Goal: Task Accomplishment & Management: Complete application form

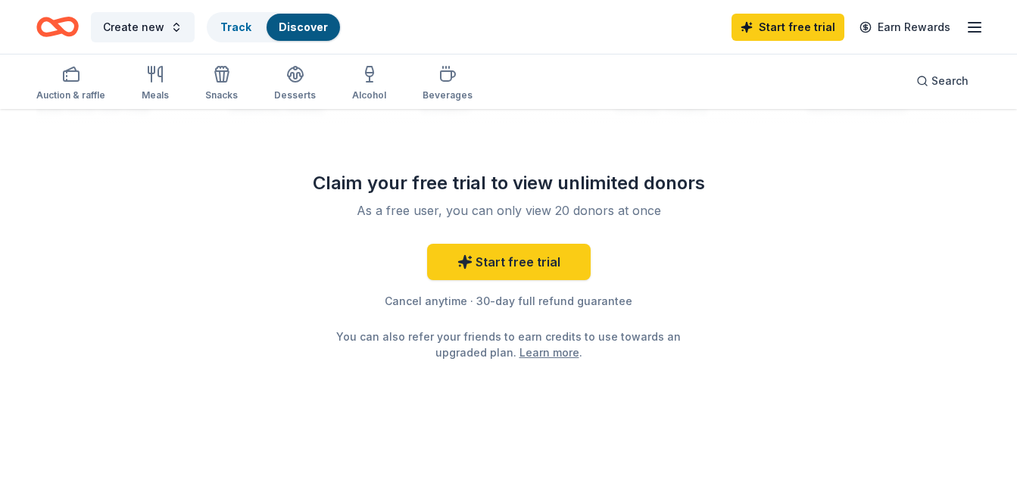
scroll to position [1525, 0]
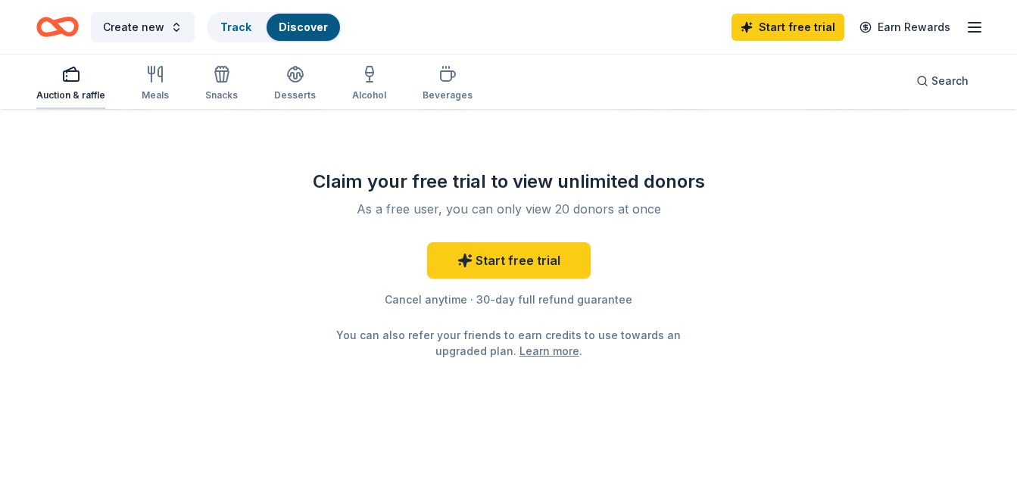
click at [67, 71] on rect "button" at bounding box center [71, 76] width 15 height 10
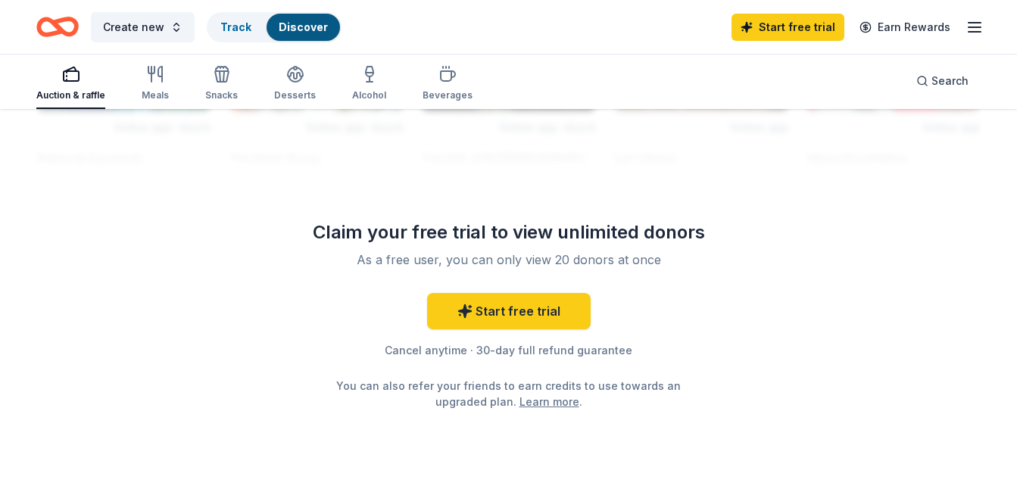
scroll to position [1476, 0]
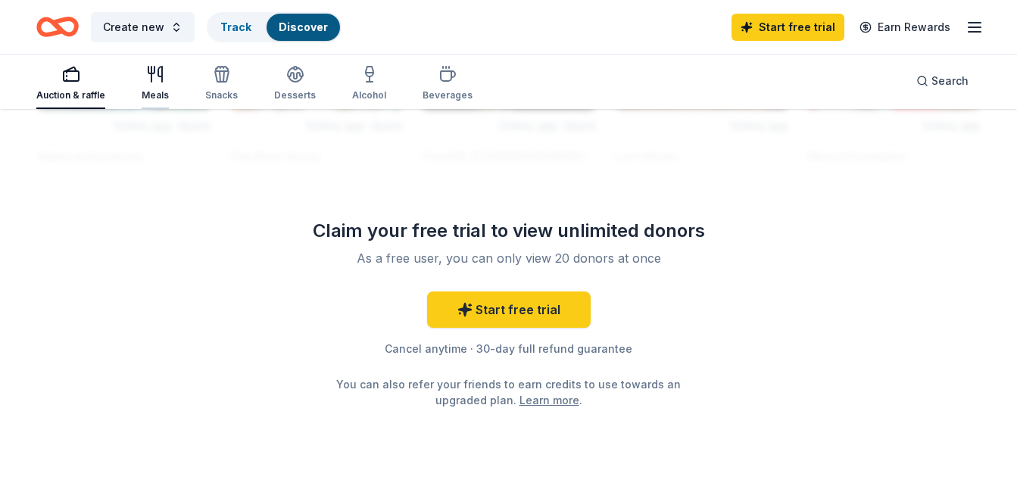
click at [156, 89] on div "Meals" at bounding box center [155, 95] width 27 height 12
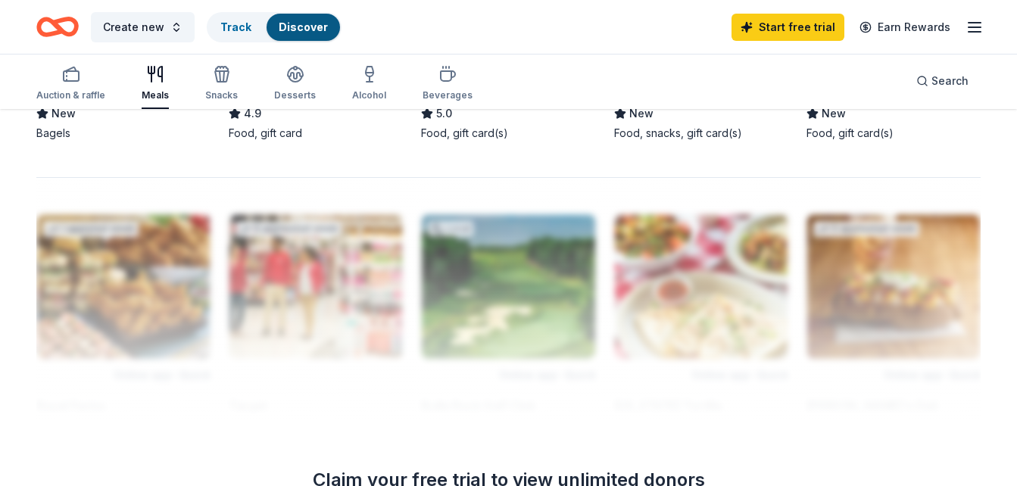
scroll to position [1272, 0]
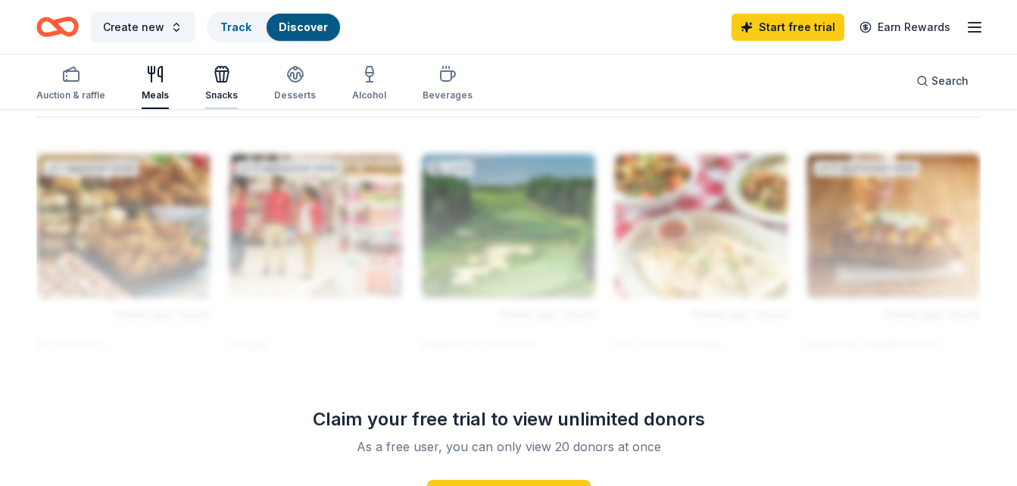
click at [227, 85] on div "Snacks" at bounding box center [221, 83] width 33 height 36
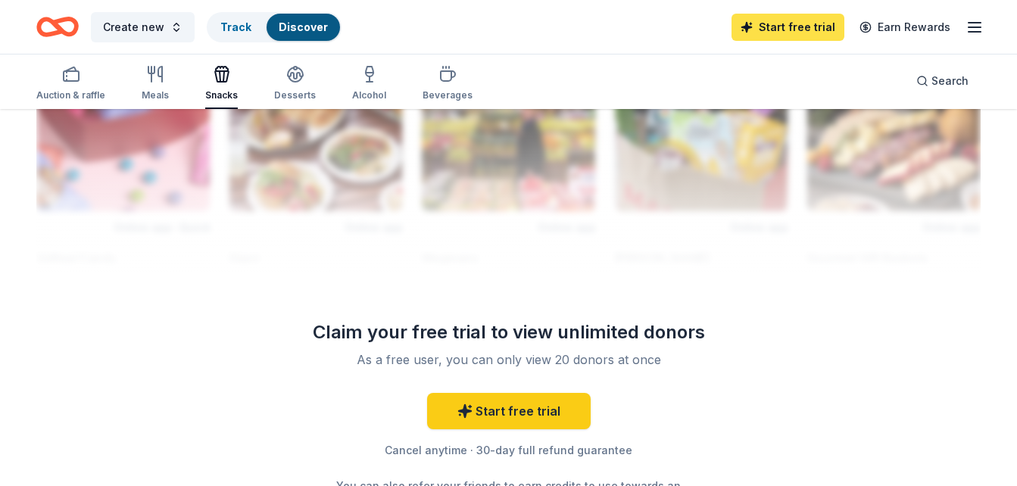
scroll to position [1454, 0]
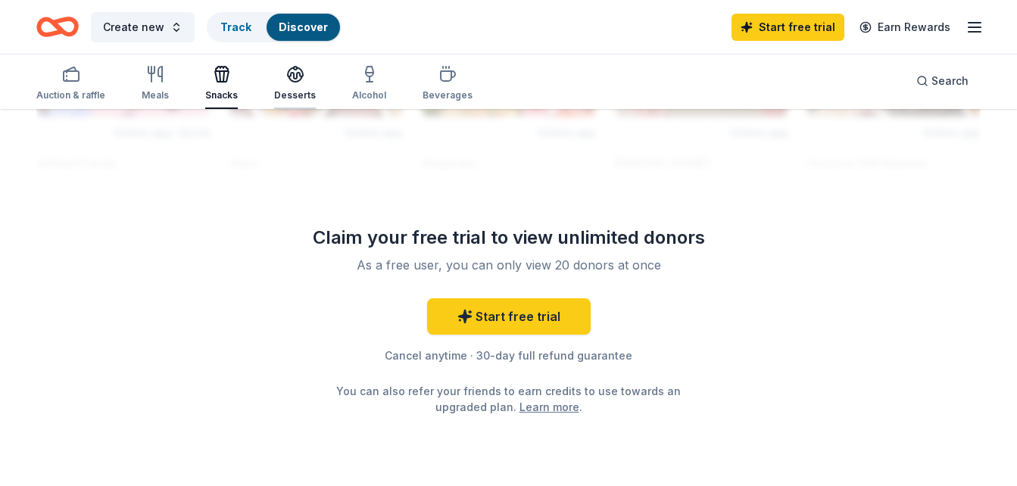
click at [290, 74] on icon "button" at bounding box center [295, 72] width 15 height 11
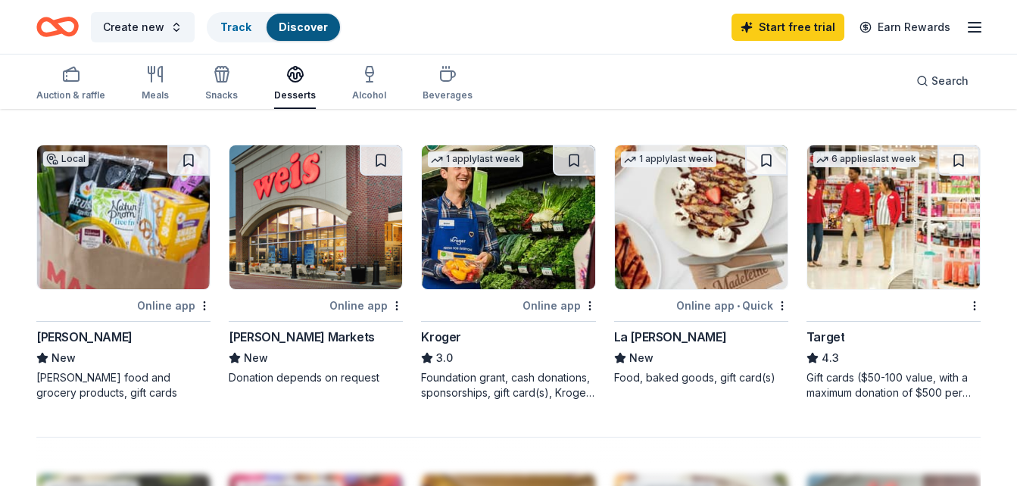
scroll to position [1030, 0]
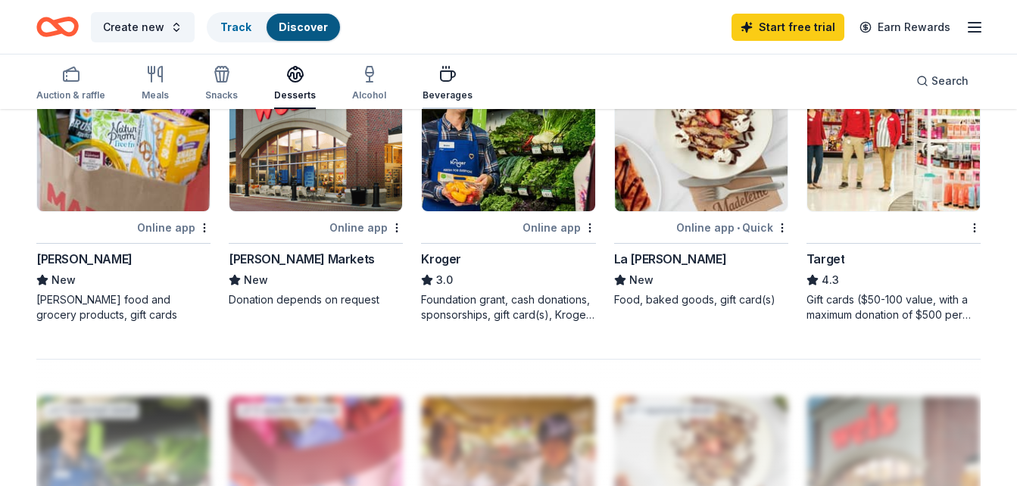
click at [445, 87] on div "Beverages" at bounding box center [447, 83] width 50 height 36
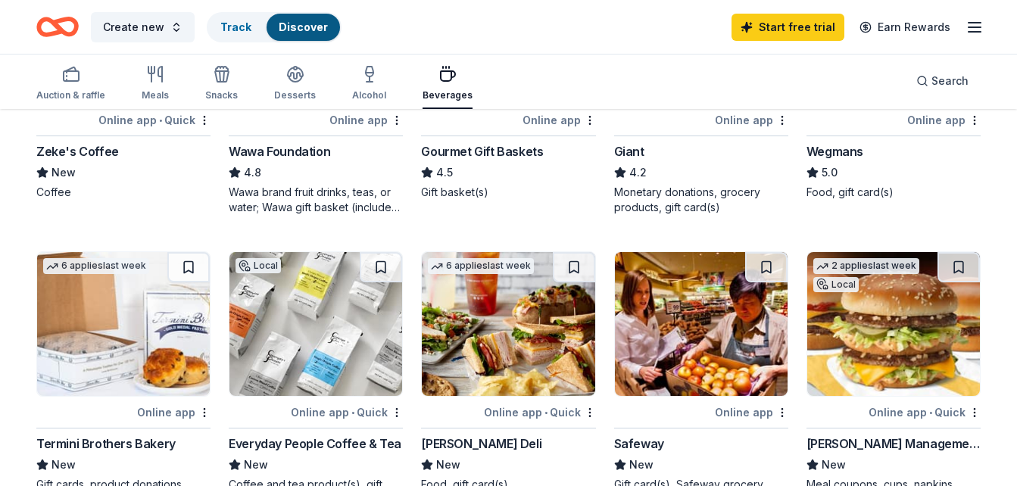
scroll to position [273, 0]
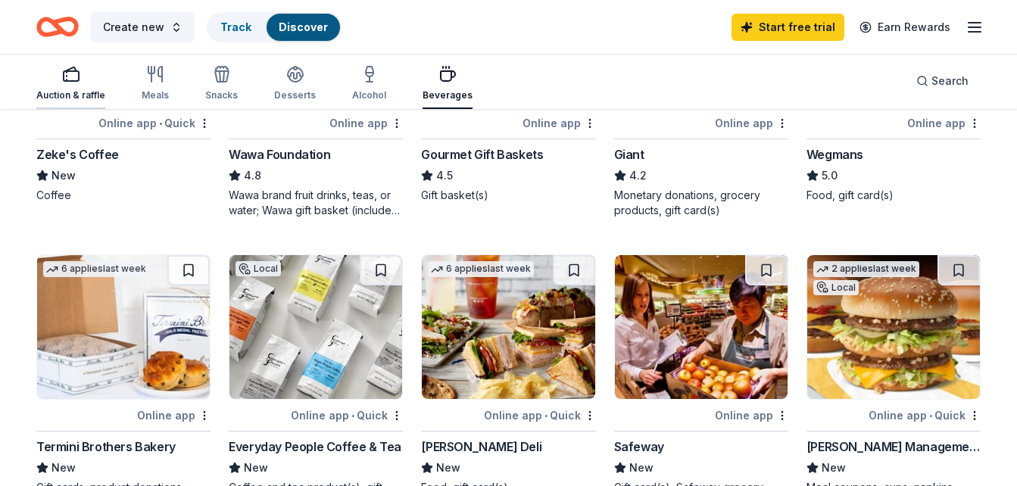
click at [62, 71] on icon "button" at bounding box center [71, 74] width 18 height 18
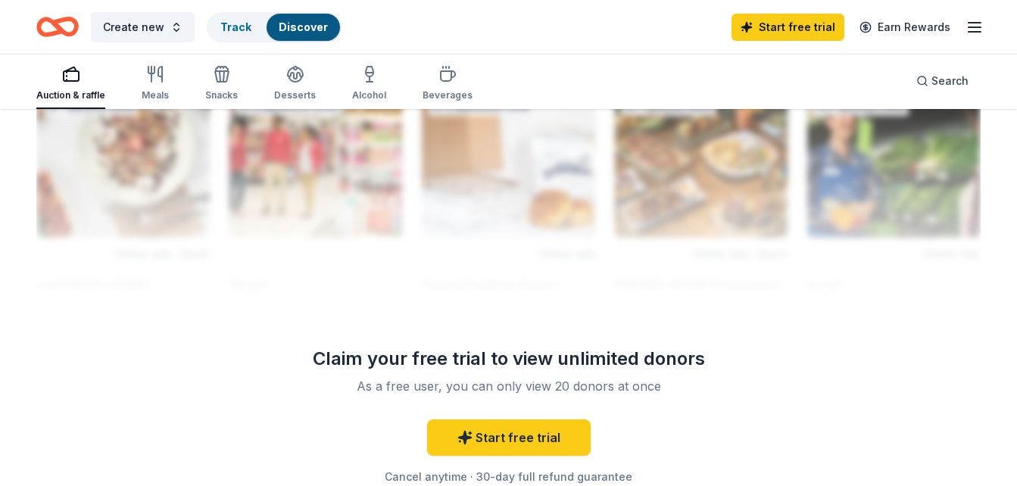
scroll to position [1423, 0]
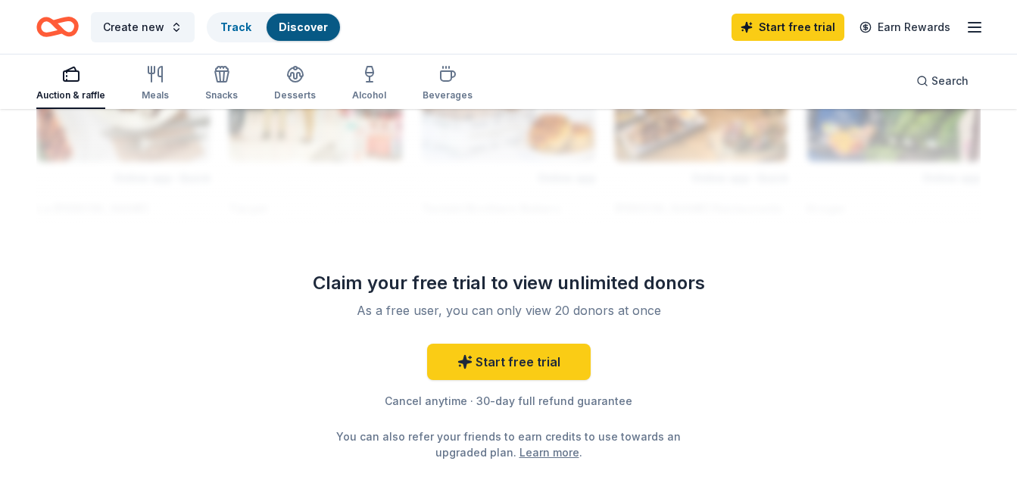
click at [74, 73] on icon "button" at bounding box center [71, 74] width 18 height 18
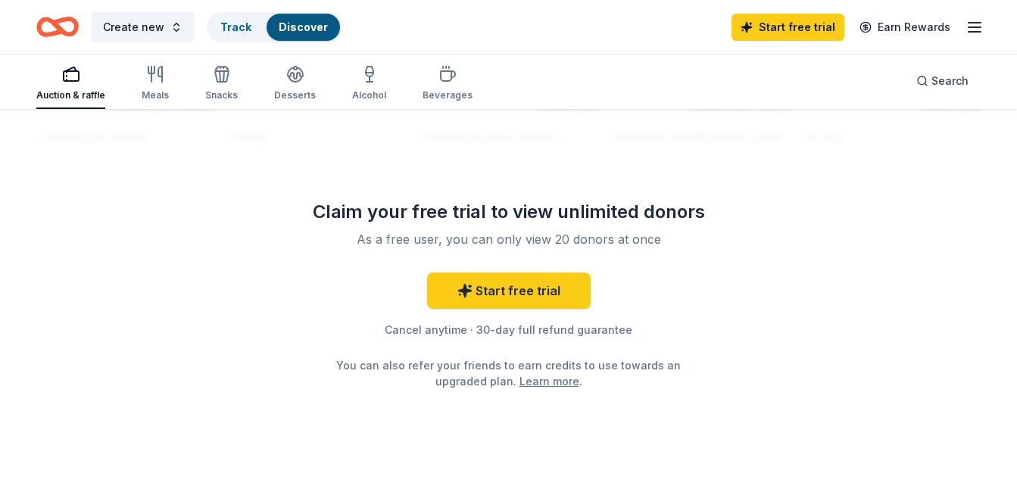
scroll to position [1525, 0]
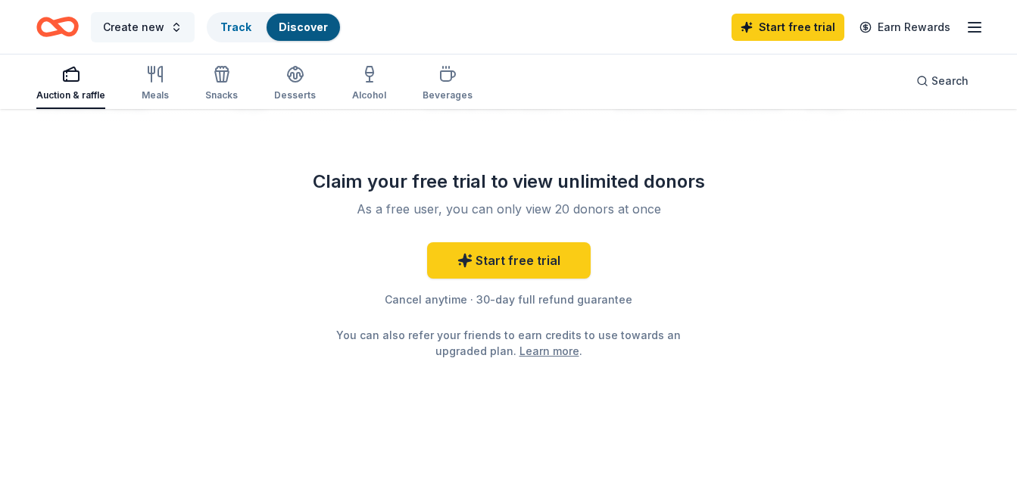
click at [167, 26] on button "Create new" at bounding box center [143, 27] width 104 height 30
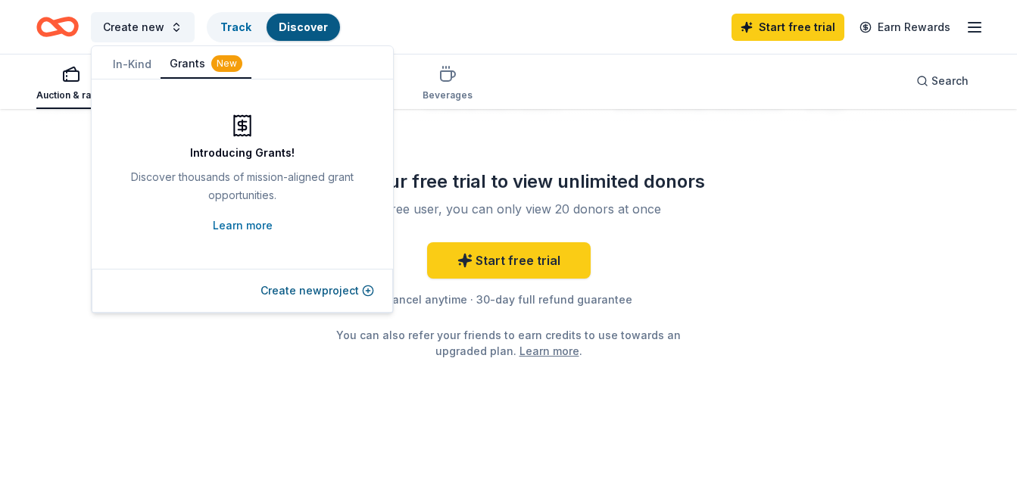
click at [132, 61] on button "In-Kind" at bounding box center [132, 64] width 57 height 27
click at [305, 27] on link "Discover" at bounding box center [303, 26] width 49 height 13
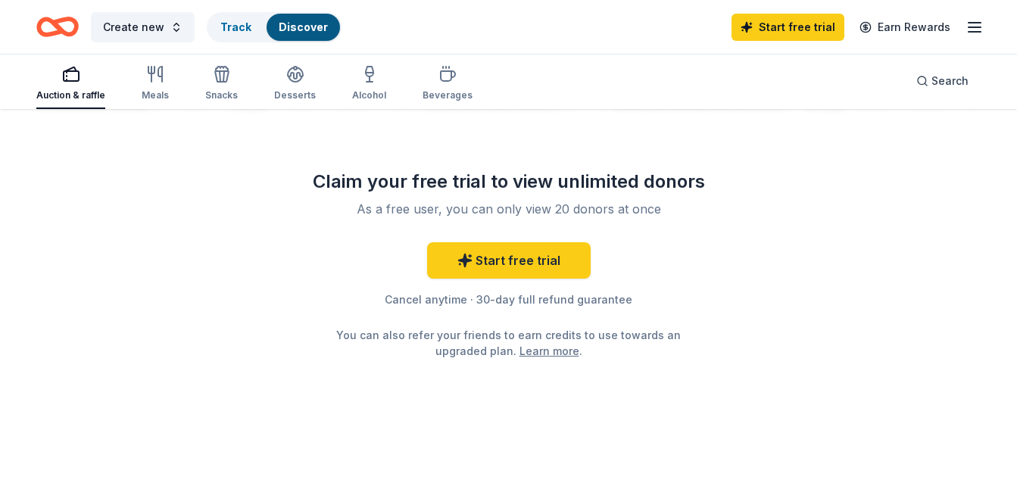
scroll to position [1, 0]
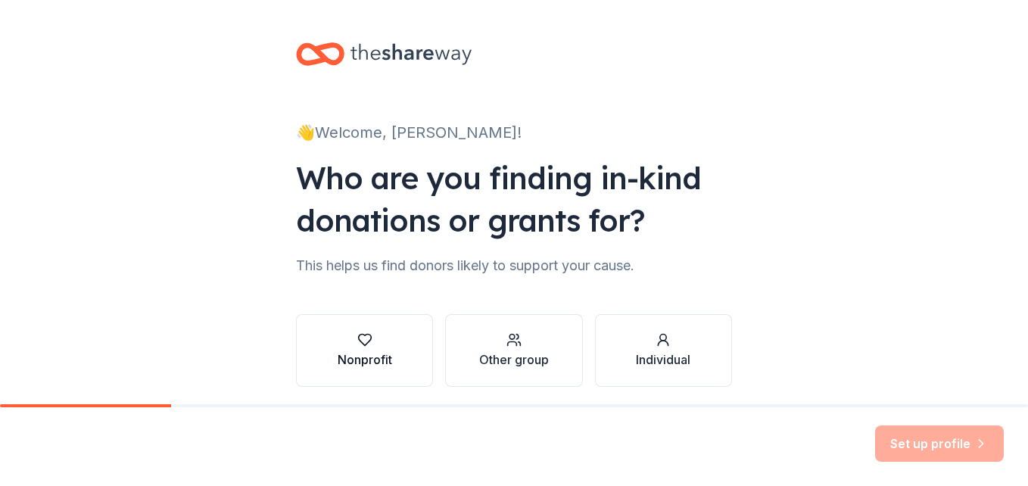
click at [386, 354] on div "Nonprofit" at bounding box center [365, 360] width 55 height 18
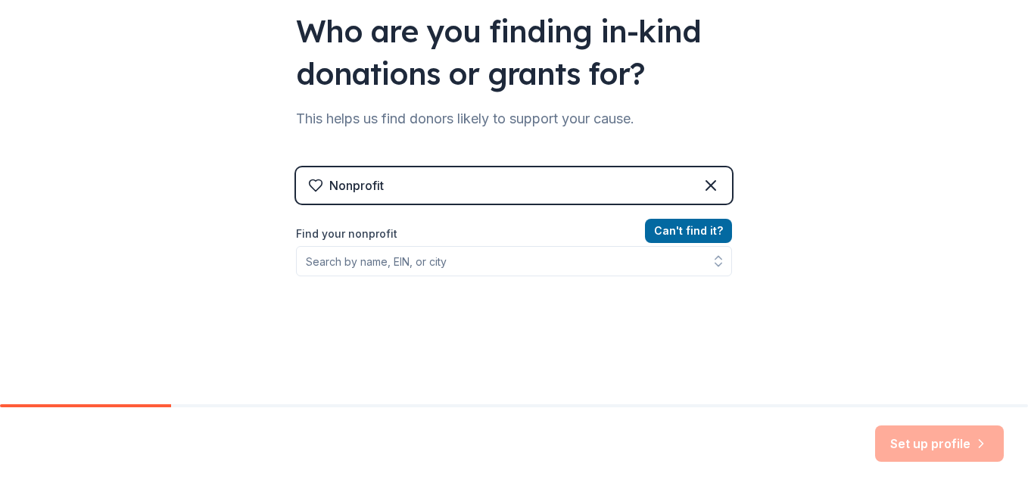
scroll to position [151, 0]
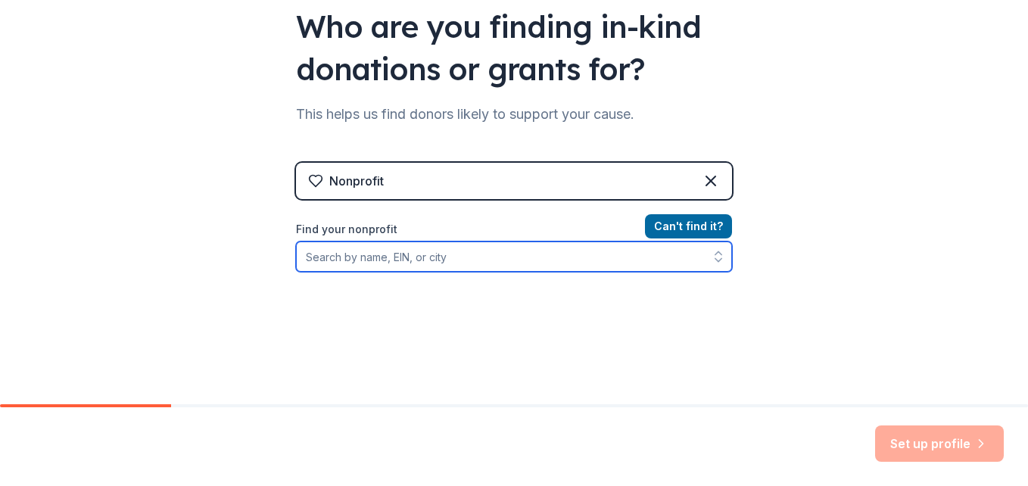
click at [426, 261] on input "Find your nonprofit" at bounding box center [514, 257] width 436 height 30
type input "c"
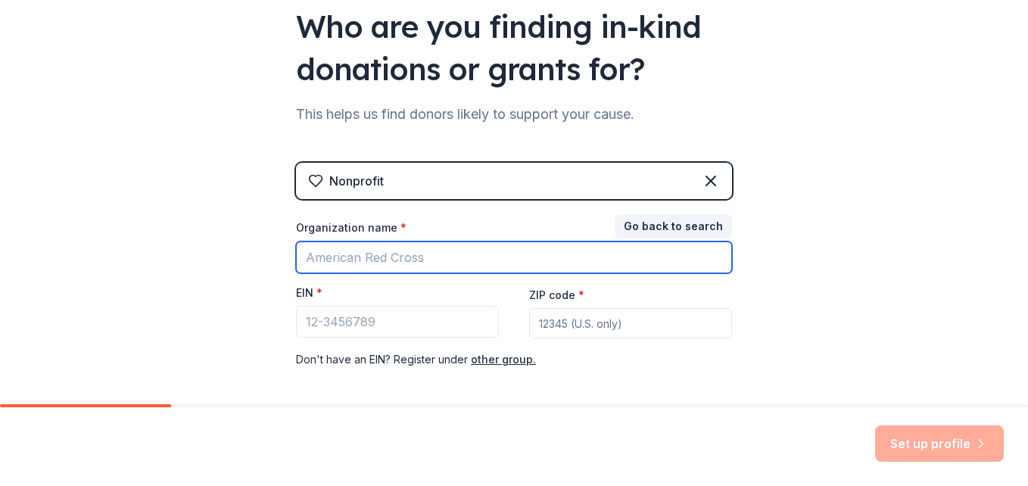
click at [399, 265] on input "Organization name *" at bounding box center [514, 258] width 436 height 32
type input "BSP BLACKSOX INC"
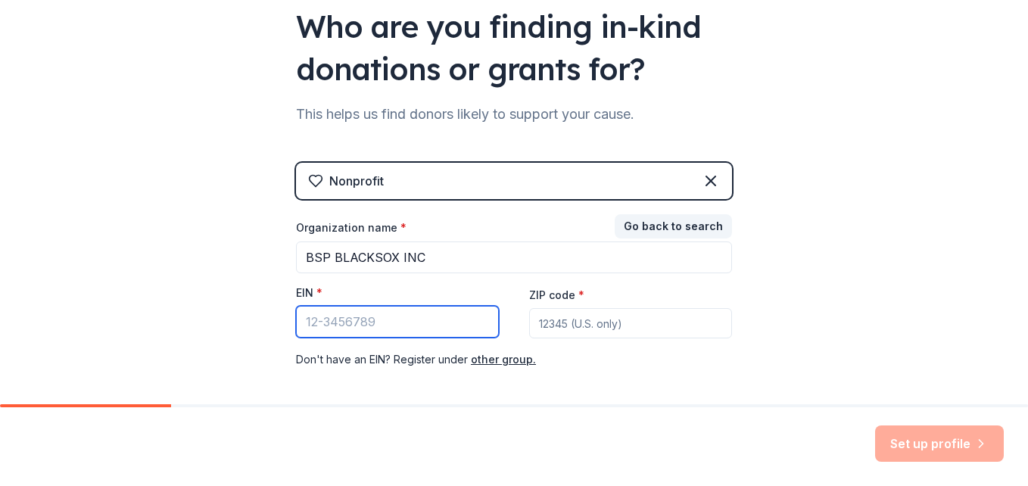
click at [424, 316] on input "EIN *" at bounding box center [397, 322] width 203 height 32
type input "47-2450047"
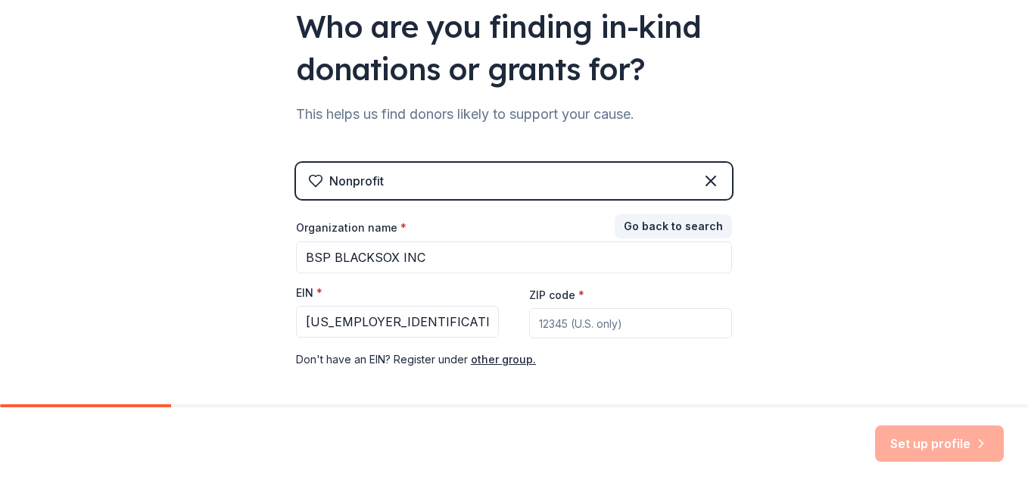
click at [574, 326] on input "ZIP code *" at bounding box center [630, 323] width 203 height 30
type input "21617"
click at [913, 445] on button "Set up profile" at bounding box center [939, 444] width 129 height 36
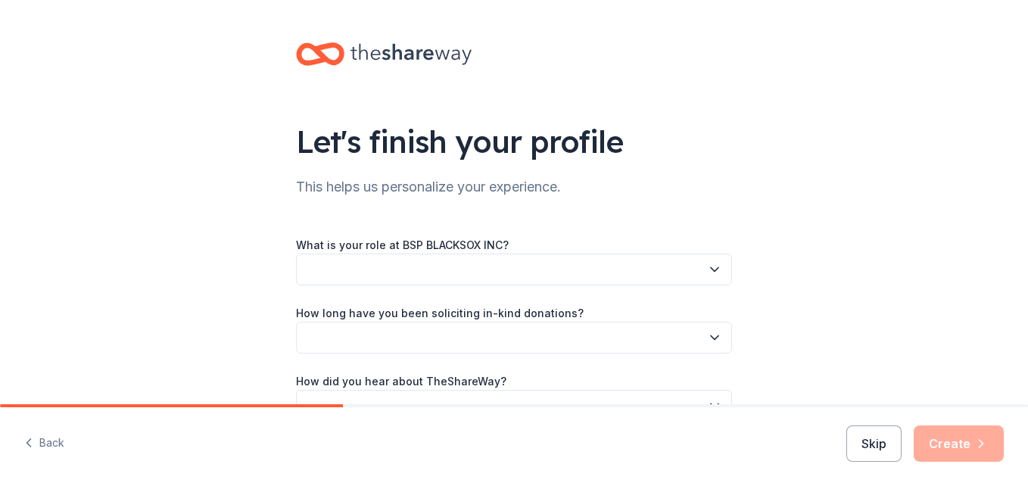
click at [709, 269] on icon "button" at bounding box center [714, 269] width 15 height 15
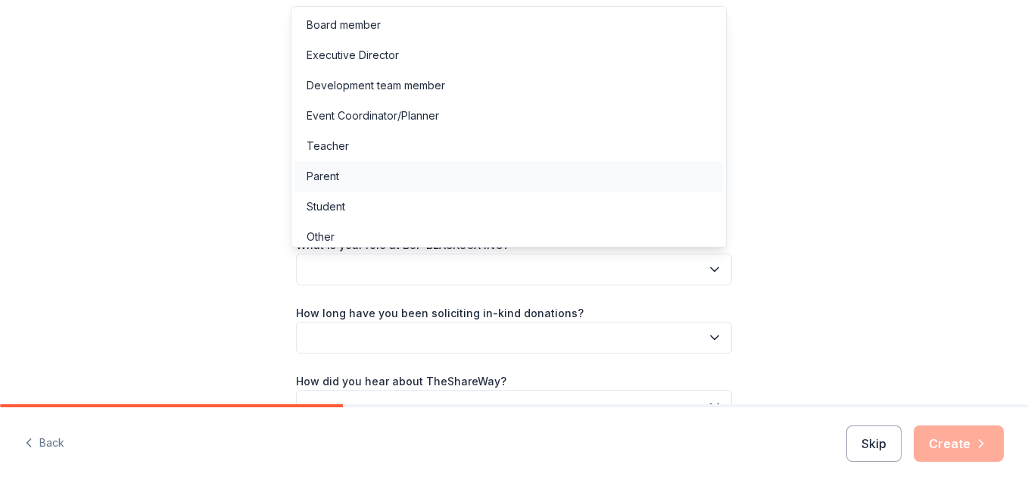
click at [563, 179] on div "Parent" at bounding box center [509, 176] width 429 height 30
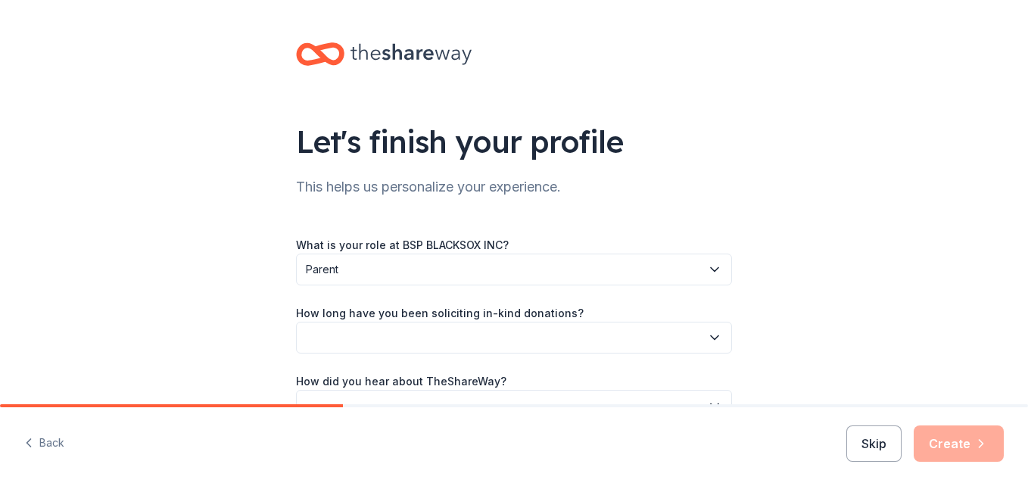
click at [710, 336] on icon "button" at bounding box center [714, 337] width 15 height 15
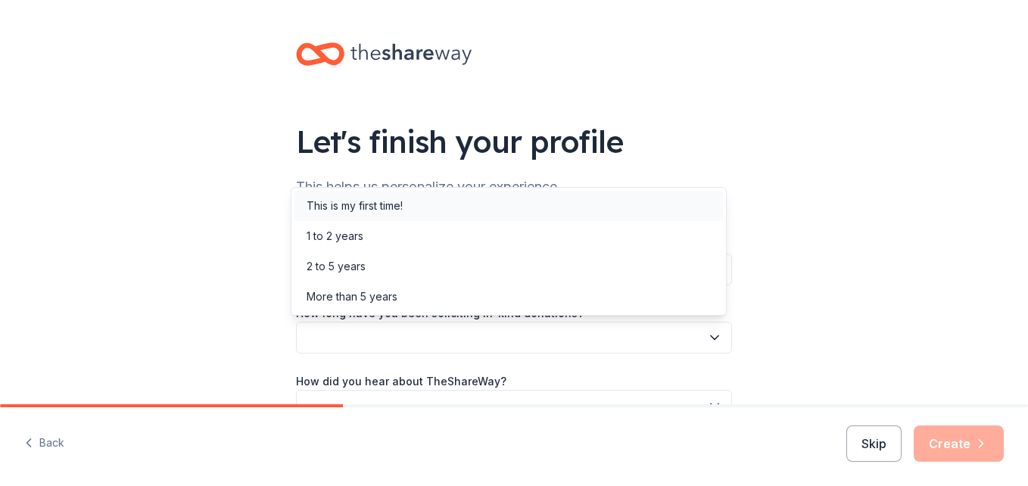
click at [601, 206] on div "This is my first time!" at bounding box center [509, 206] width 429 height 30
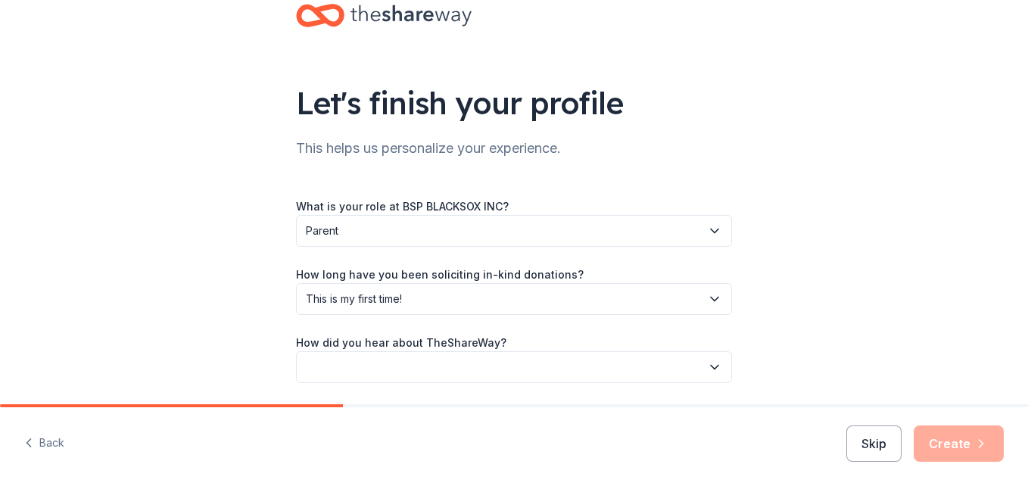
scroll to position [70, 0]
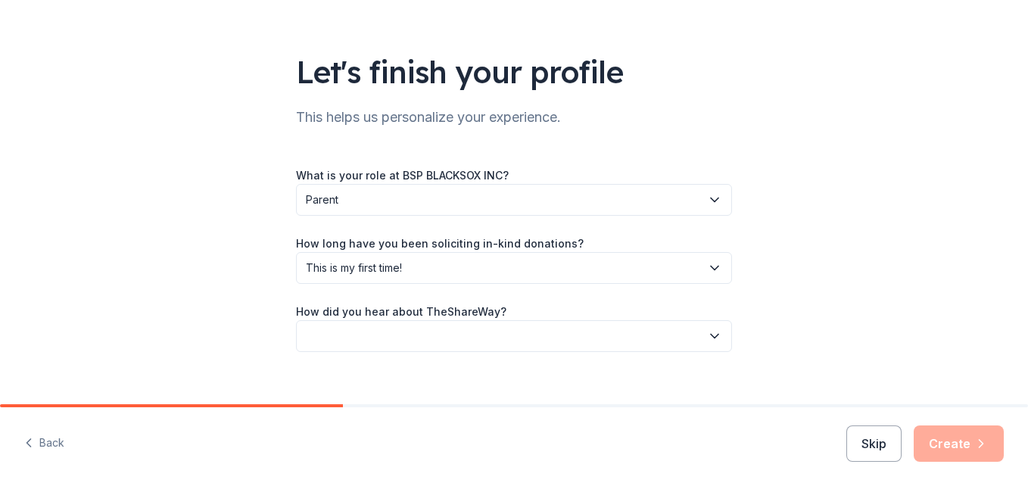
click at [709, 335] on icon "button" at bounding box center [714, 336] width 15 height 15
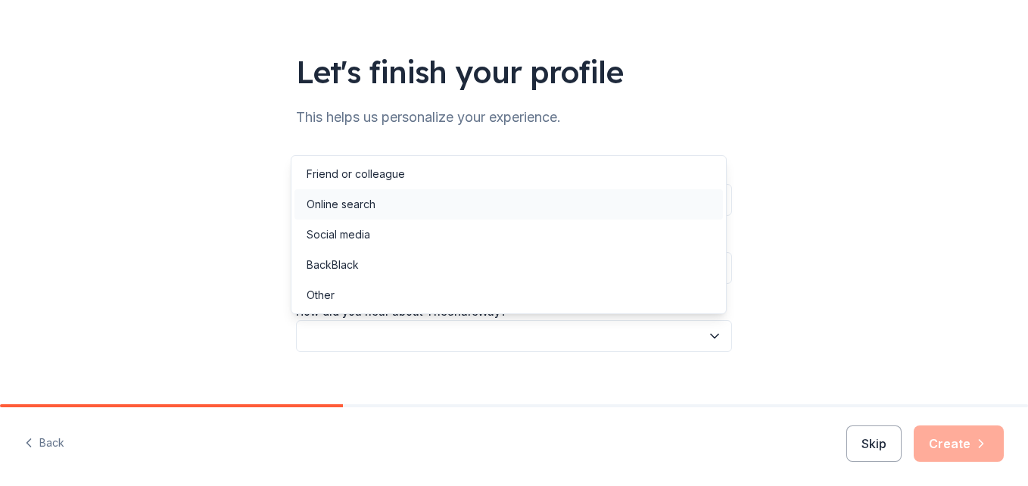
click at [485, 192] on div "Online search" at bounding box center [509, 204] width 429 height 30
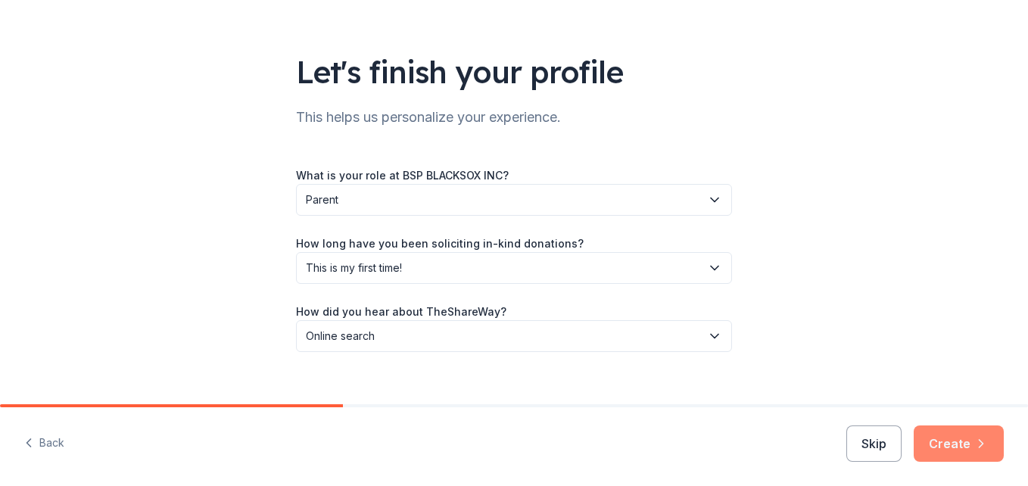
click at [967, 447] on button "Create" at bounding box center [959, 444] width 90 height 36
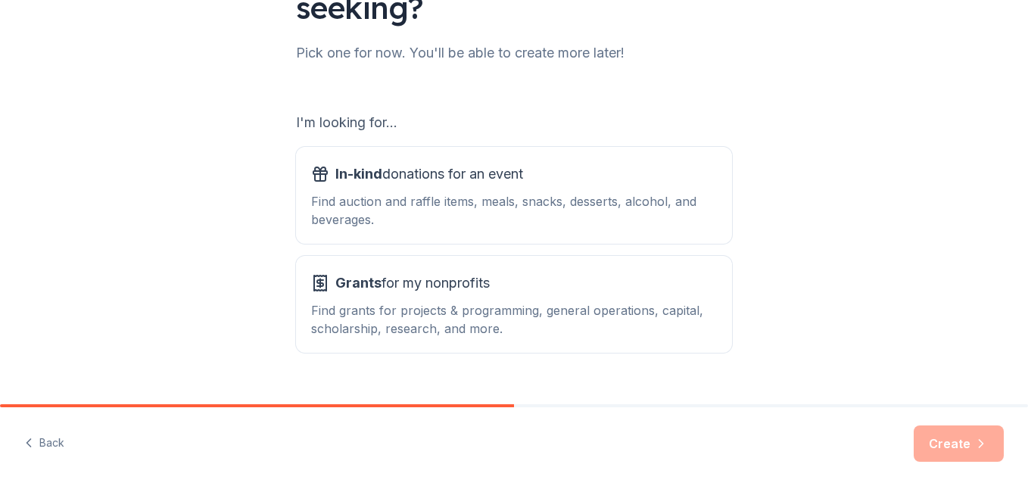
scroll to position [180, 0]
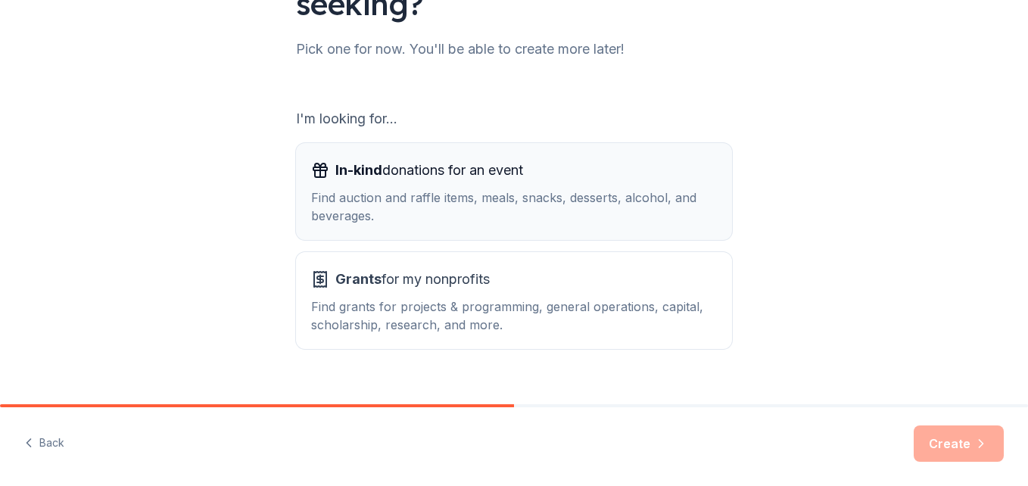
click at [606, 182] on div "In-kind donations for an event" at bounding box center [514, 170] width 406 height 24
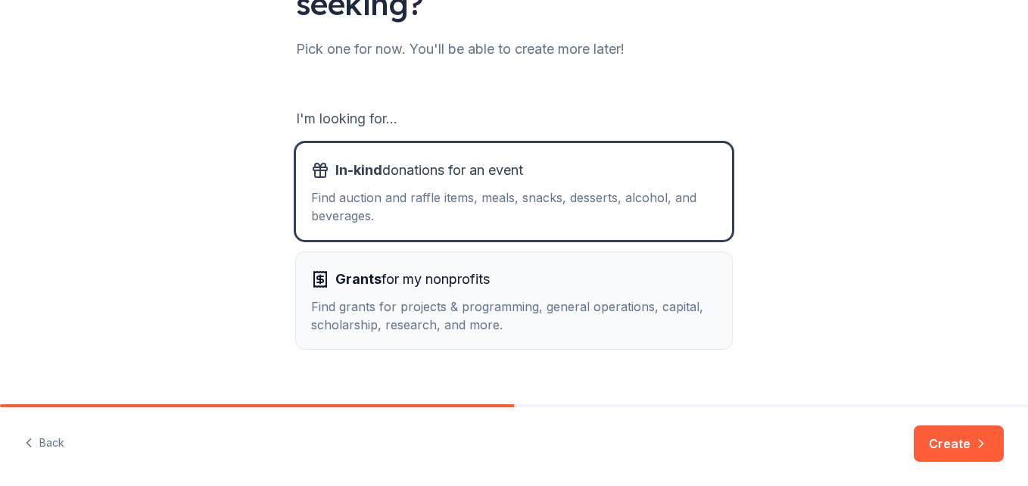
click at [599, 310] on div "Find grants for projects & programming, general operations, capital, scholarshi…" at bounding box center [514, 316] width 406 height 36
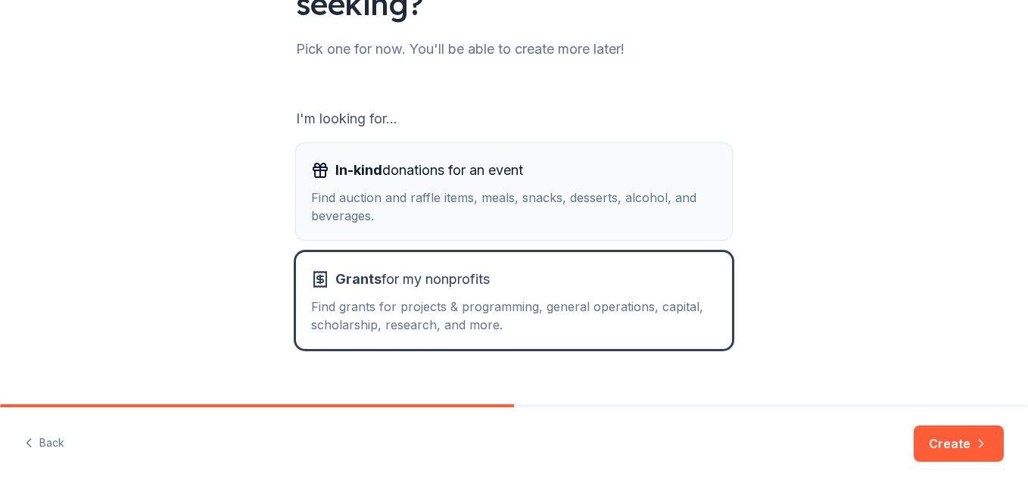
click at [592, 210] on div "Find auction and raffle items, meals, snacks, desserts, alcohol, and beverages." at bounding box center [514, 207] width 406 height 36
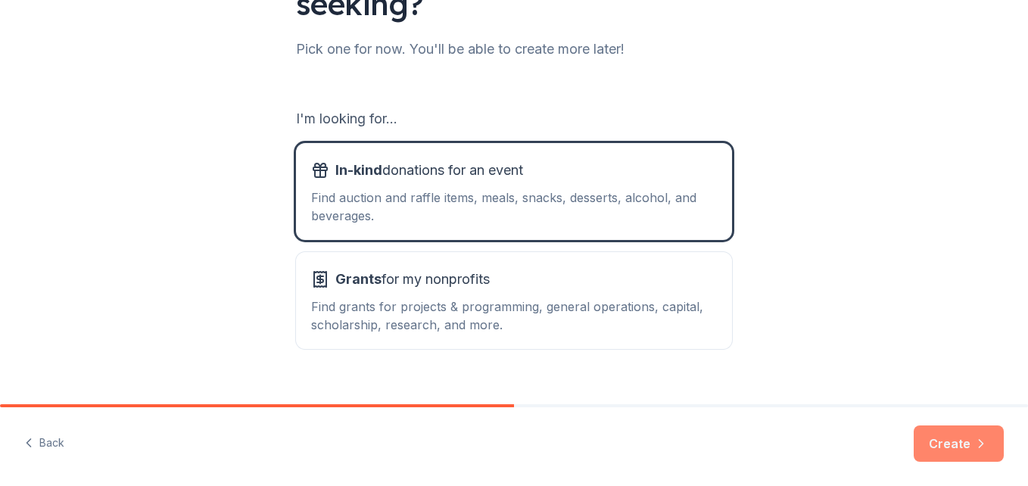
click at [932, 429] on button "Create" at bounding box center [959, 444] width 90 height 36
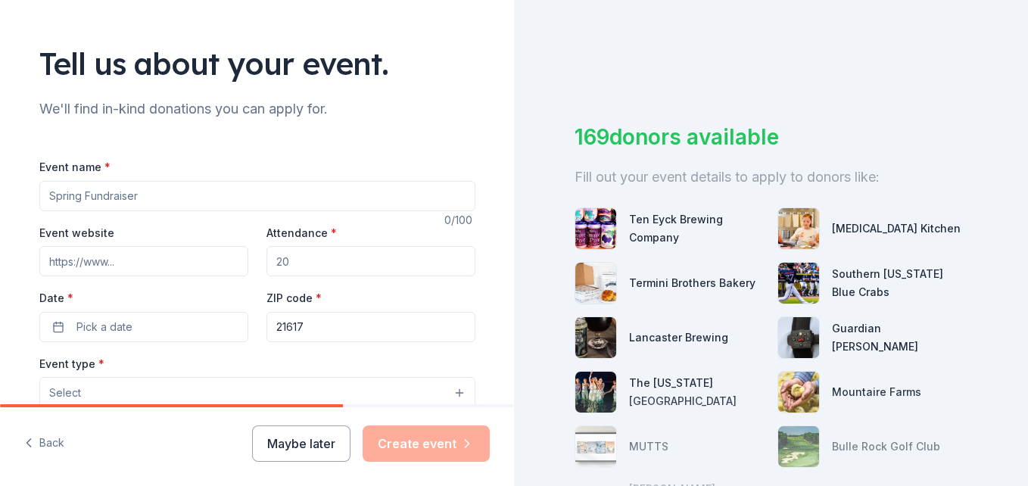
scroll to position [93, 0]
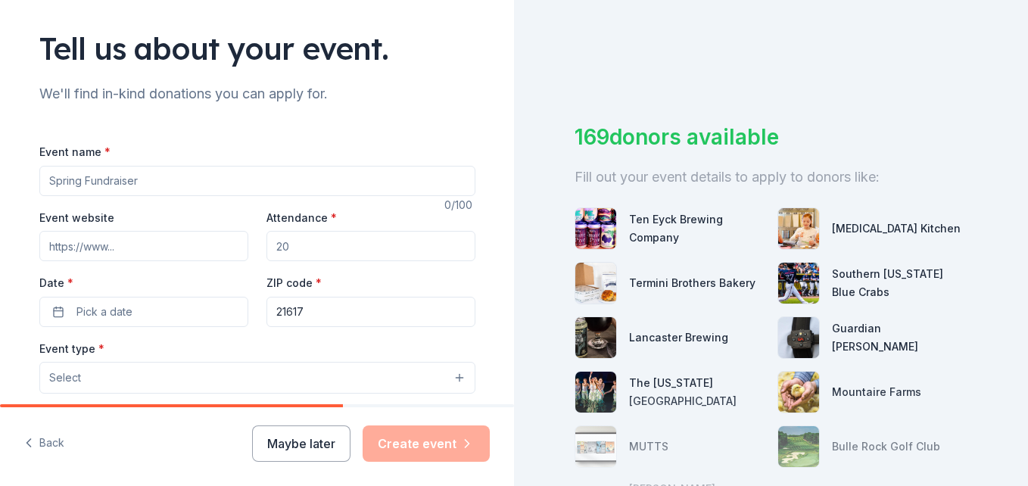
click at [419, 170] on input "Event name *" at bounding box center [257, 181] width 436 height 30
type input "2025 Season Fundraiser"
click at [374, 236] on input "Attendance *" at bounding box center [371, 246] width 209 height 30
type input "150"
click at [211, 316] on button "Pick a date" at bounding box center [143, 312] width 209 height 30
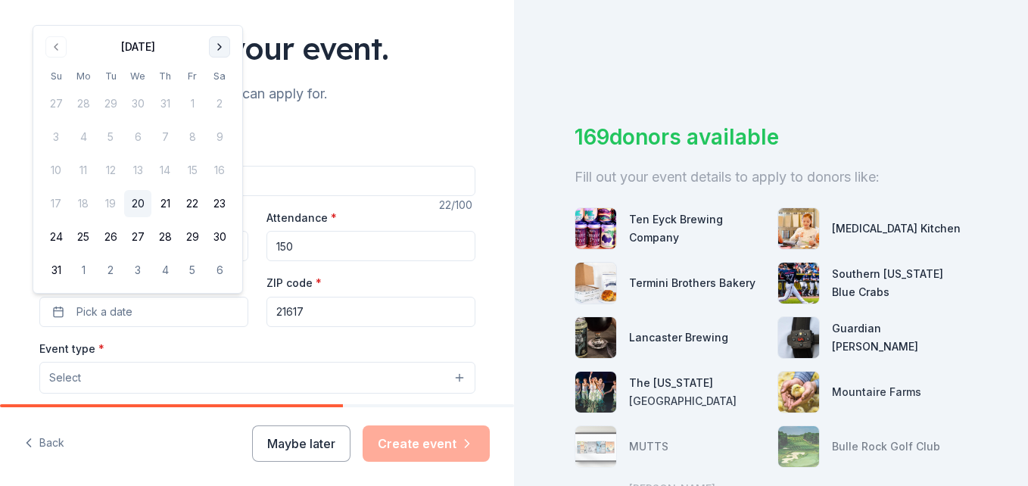
click at [223, 55] on button "Go to next month" at bounding box center [219, 46] width 21 height 21
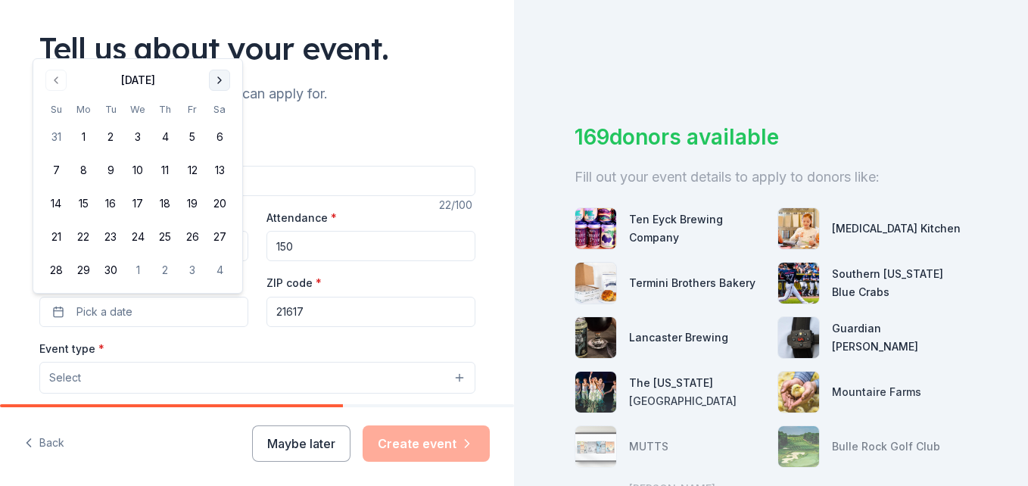
click at [223, 55] on div "Tell us about your event." at bounding box center [257, 48] width 436 height 42
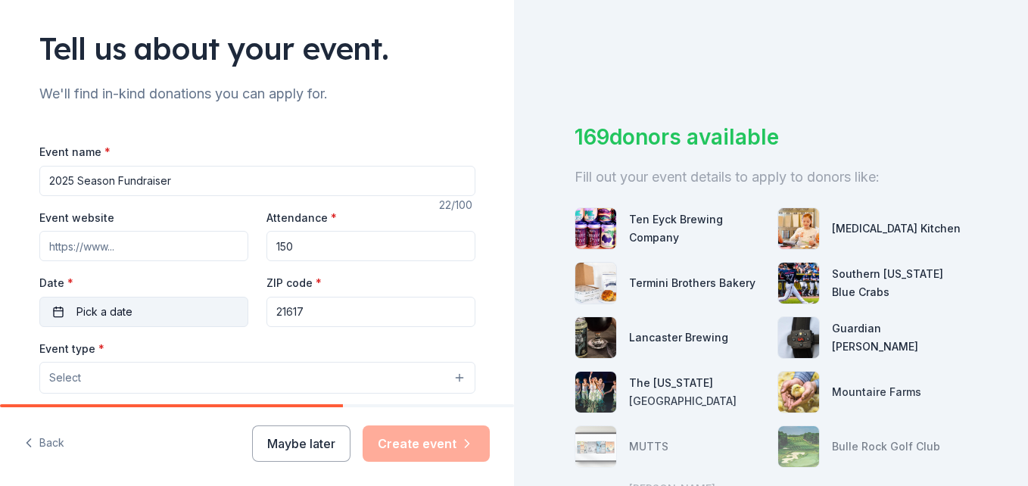
click at [166, 323] on button "Pick a date" at bounding box center [143, 312] width 209 height 30
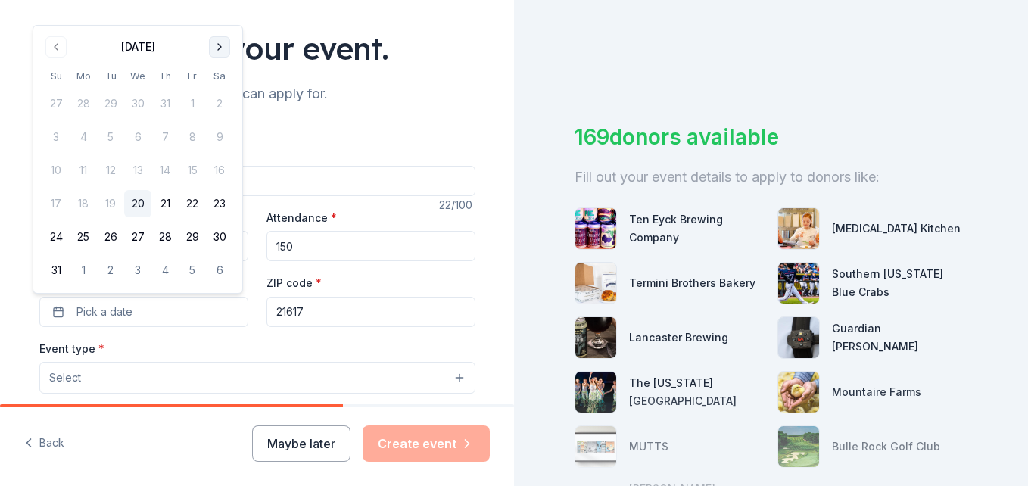
click at [220, 48] on button "Go to next month" at bounding box center [219, 46] width 21 height 21
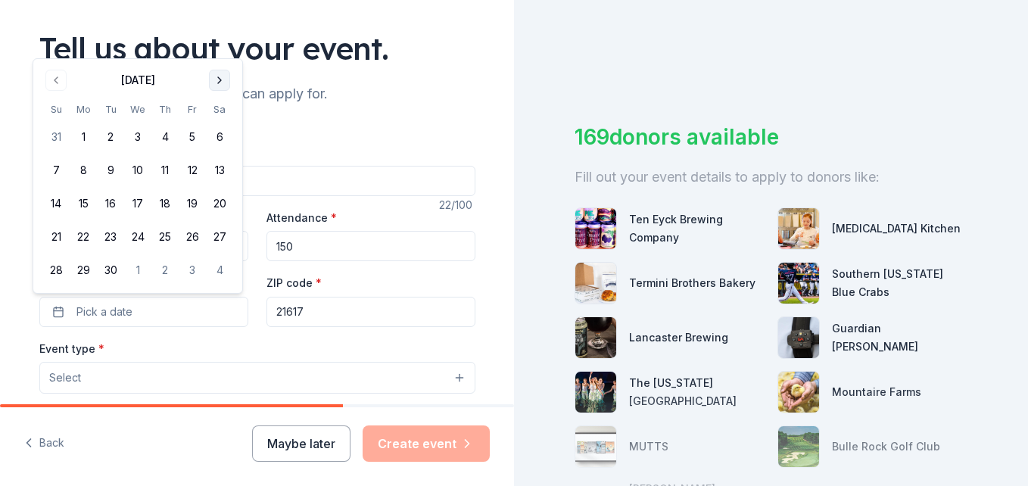
click at [226, 77] on button "Go to next month" at bounding box center [219, 80] width 21 height 21
click at [220, 229] on button "25" at bounding box center [219, 236] width 27 height 27
click at [310, 318] on input "21617" at bounding box center [371, 312] width 209 height 30
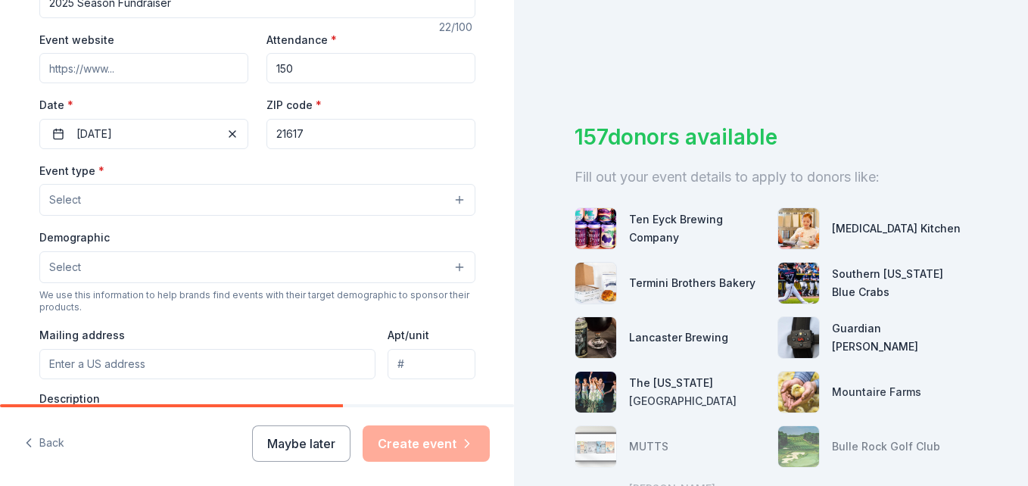
scroll to position [276, 0]
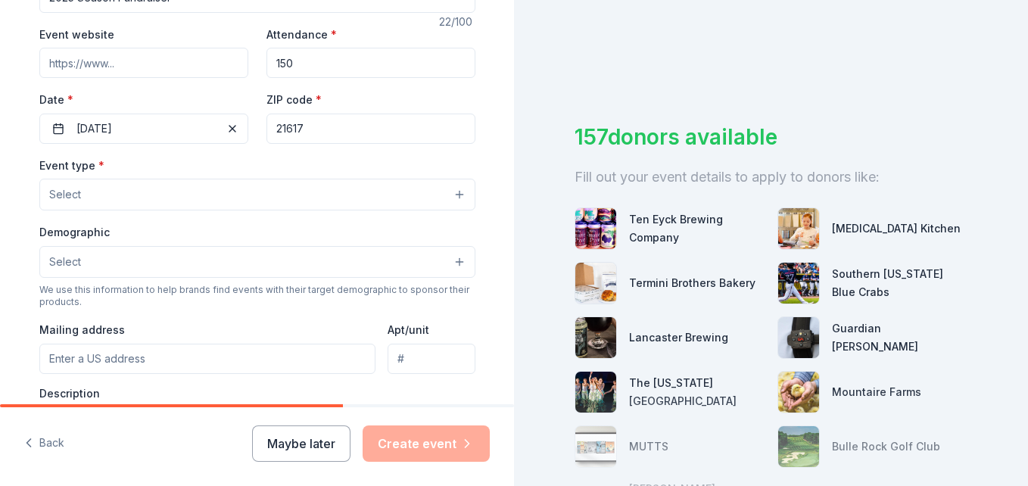
click at [454, 195] on button "Select" at bounding box center [257, 195] width 436 height 32
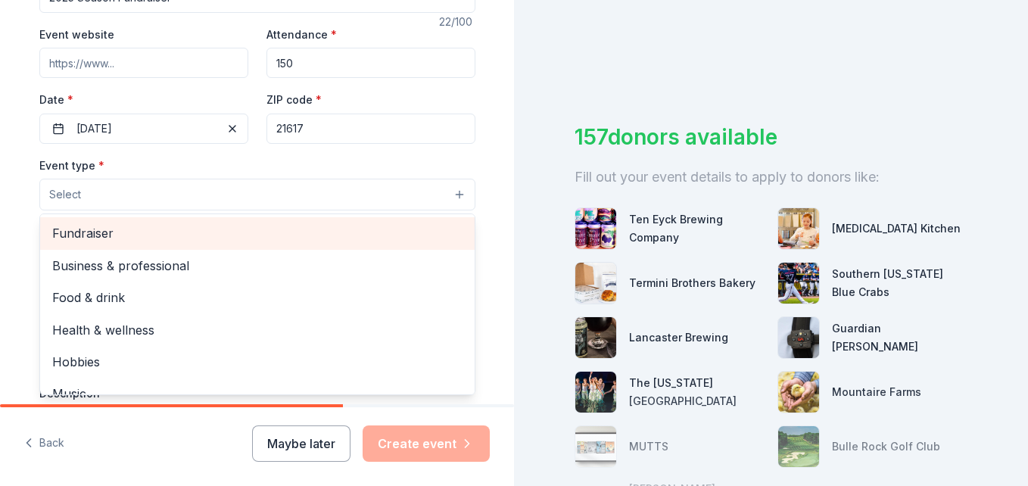
click at [389, 241] on span "Fundraiser" at bounding box center [257, 233] width 410 height 20
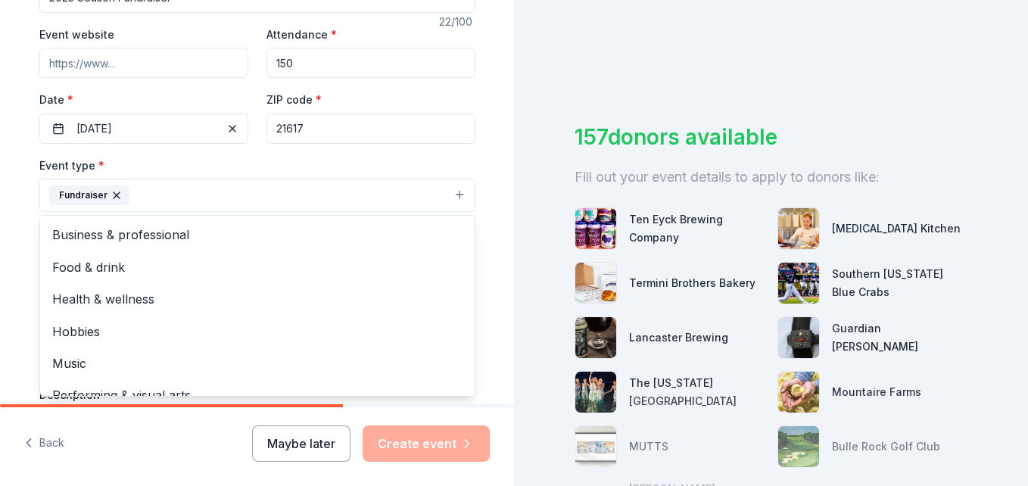
click at [489, 189] on div "Tell us about your event. We'll find in-kind donations you can apply for. Event…" at bounding box center [257, 228] width 485 height 1009
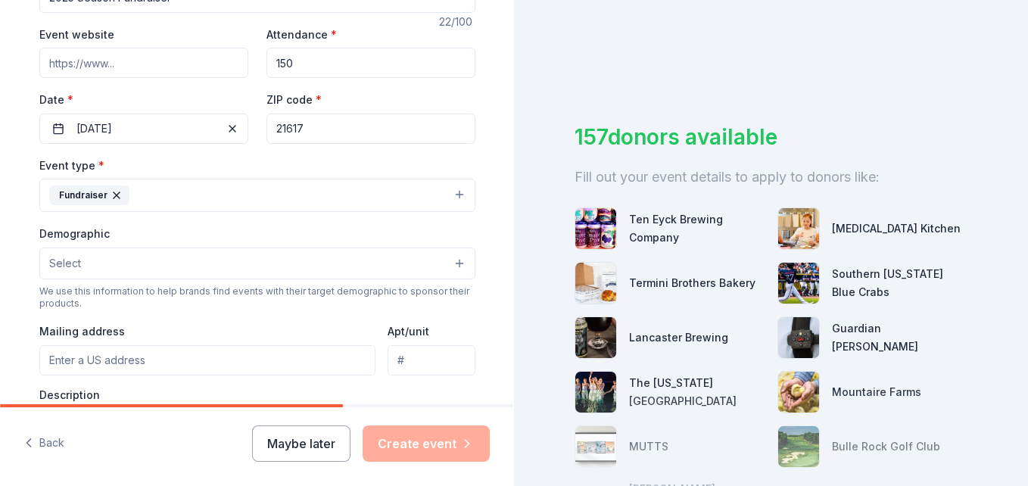
click at [452, 263] on button "Select" at bounding box center [257, 264] width 436 height 32
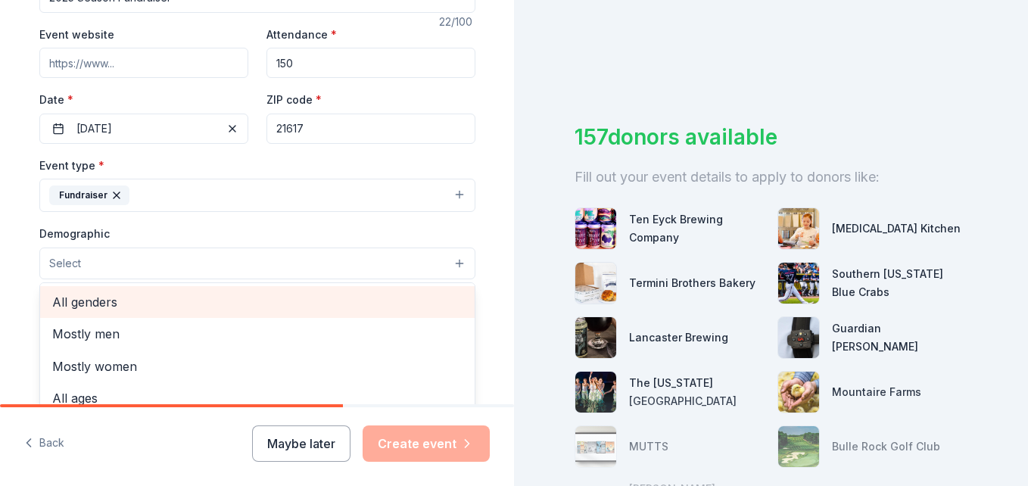
click at [379, 300] on span "All genders" at bounding box center [257, 302] width 410 height 20
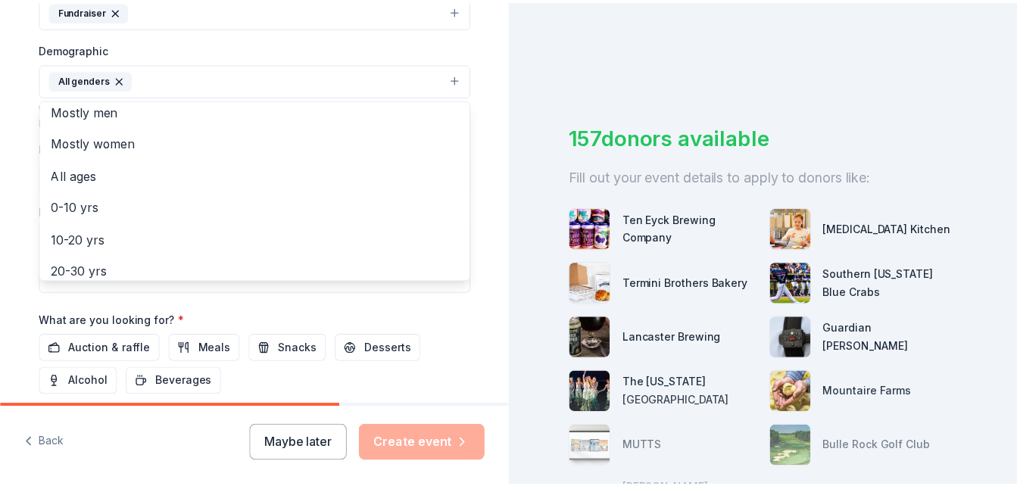
scroll to position [4, 0]
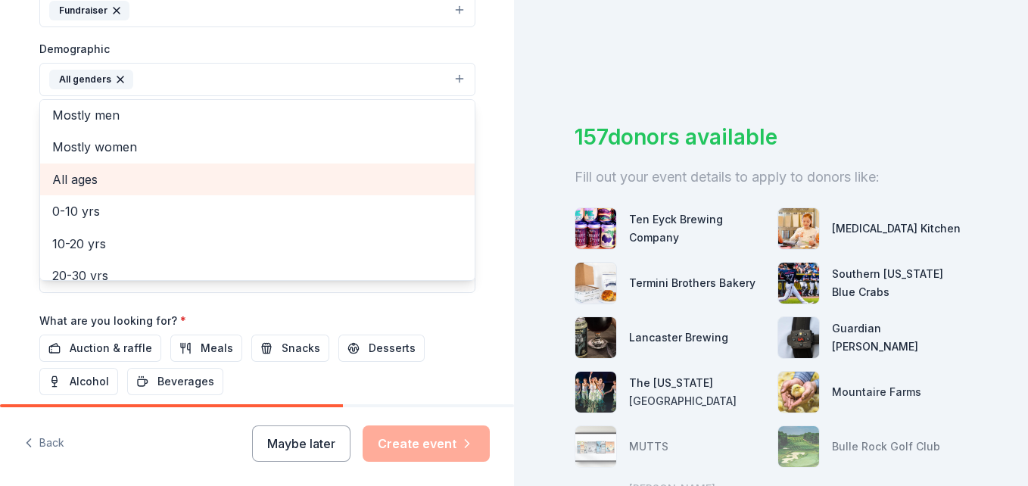
click at [111, 167] on div "All ages" at bounding box center [257, 180] width 435 height 32
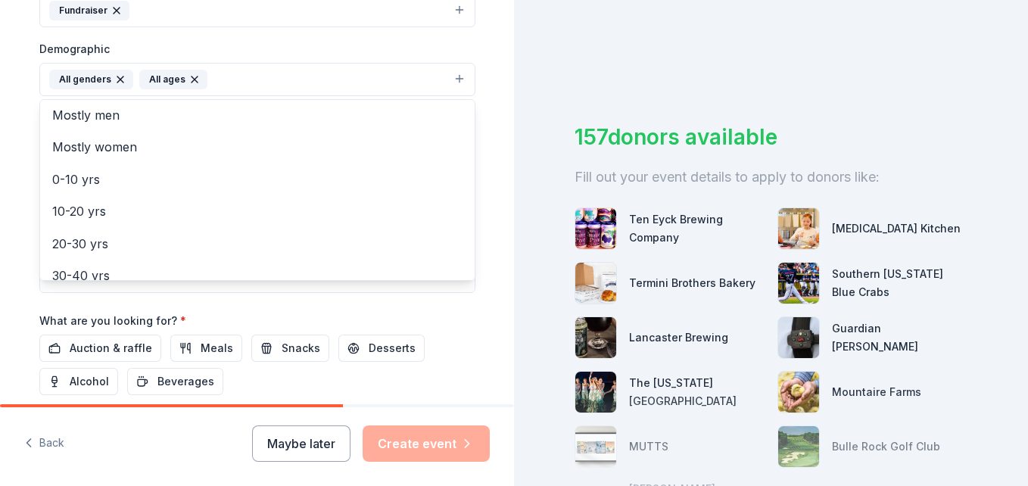
click at [474, 313] on div "Tell us about your event. We'll find in-kind donations you can apply for. Event…" at bounding box center [257, 44] width 485 height 1011
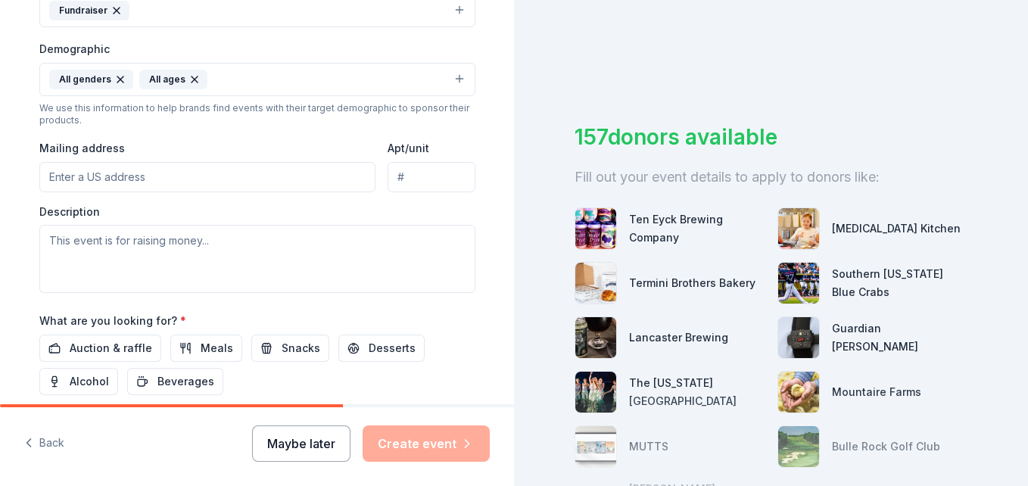
click at [301, 459] on button "Maybe later" at bounding box center [301, 444] width 98 height 36
click at [316, 439] on button "Maybe later" at bounding box center [301, 444] width 98 height 36
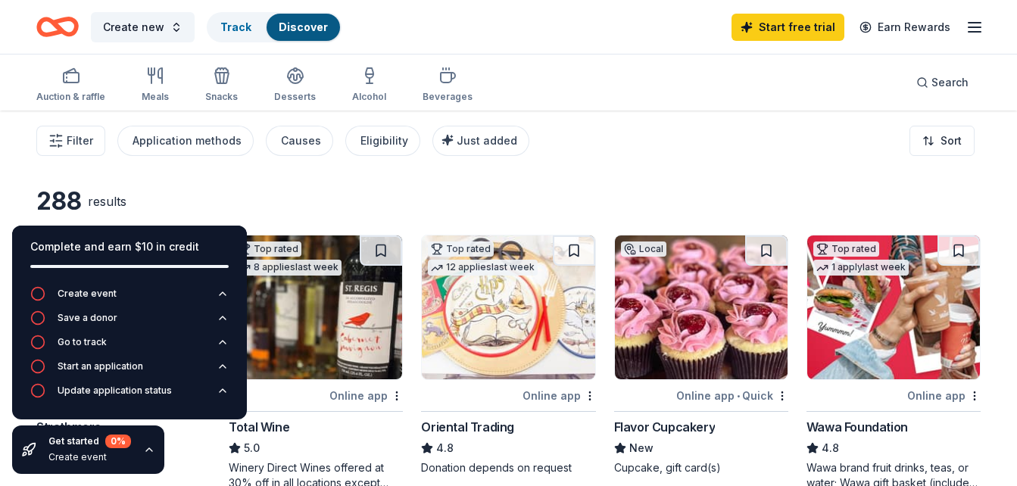
click at [631, 186] on div "288 results" at bounding box center [508, 201] width 944 height 30
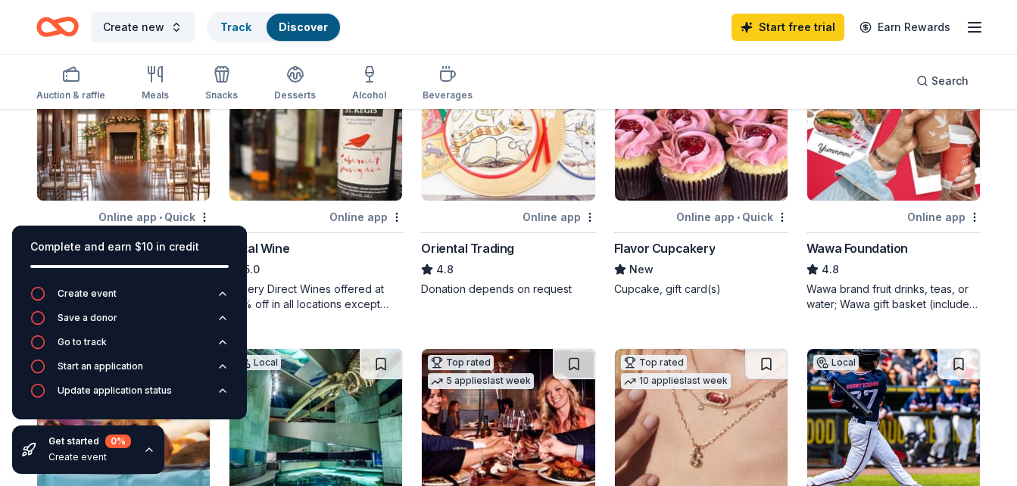
scroll to position [182, 0]
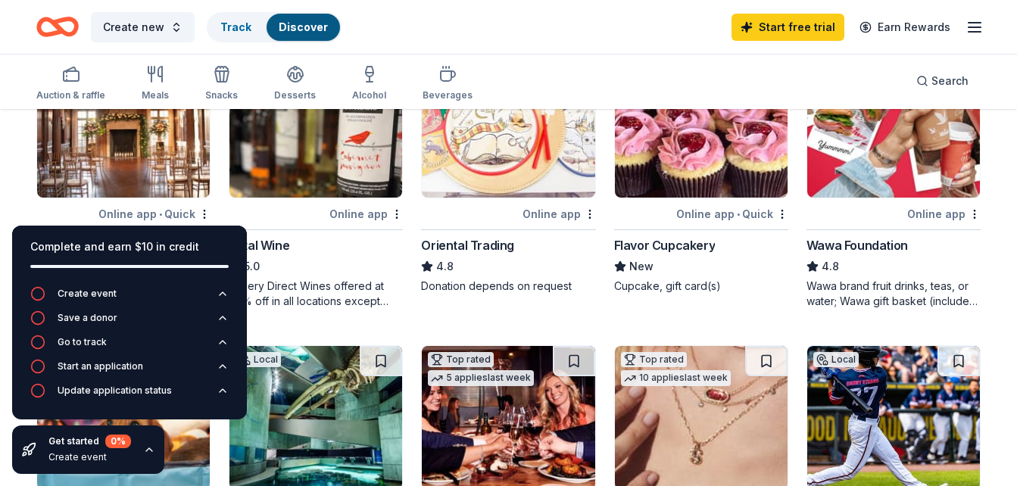
click at [147, 454] on icon "button" at bounding box center [149, 450] width 12 height 12
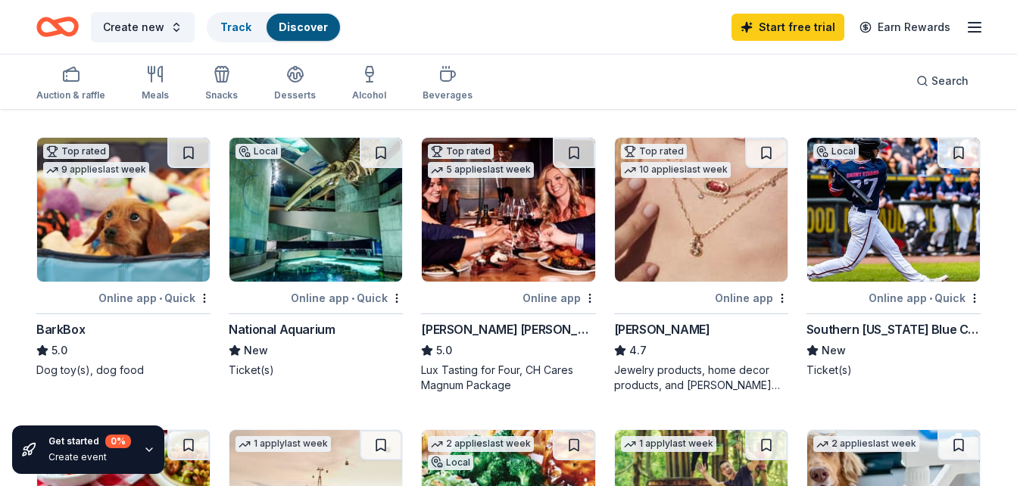
scroll to position [394, 0]
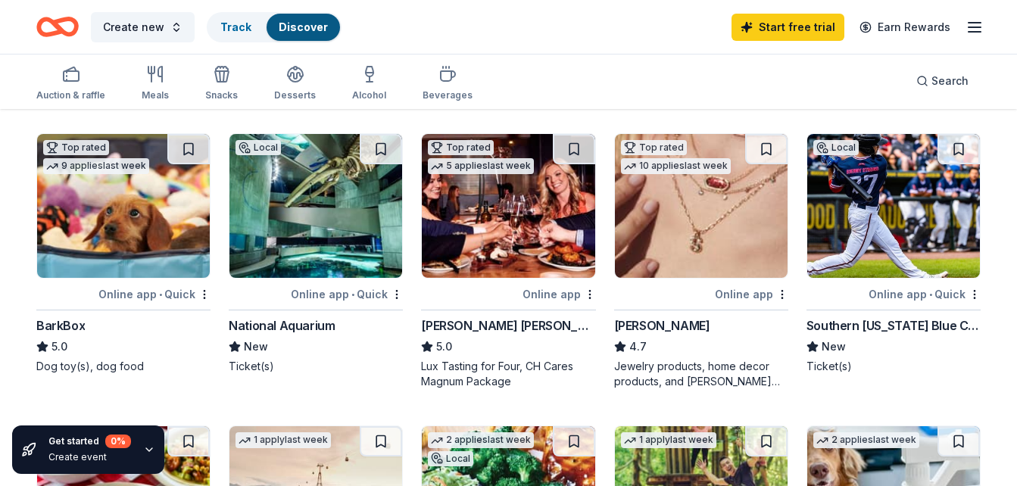
click at [360, 291] on div "Online app • Quick" at bounding box center [347, 294] width 112 height 19
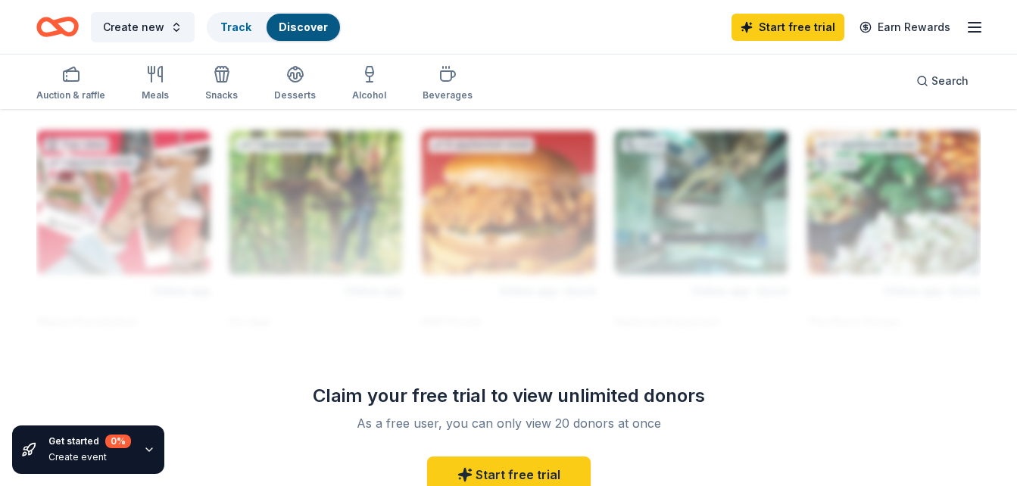
scroll to position [1363, 0]
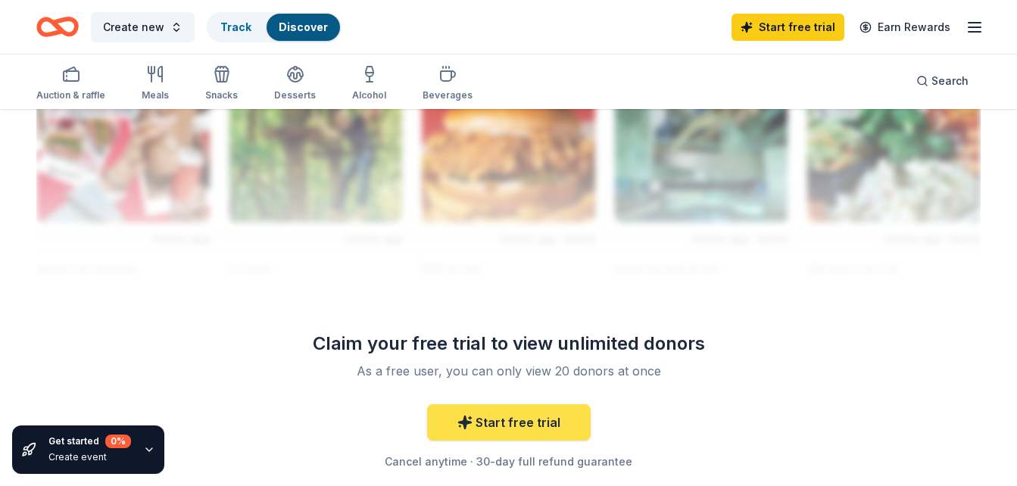
click at [540, 431] on link "Start free trial" at bounding box center [509, 422] width 164 height 36
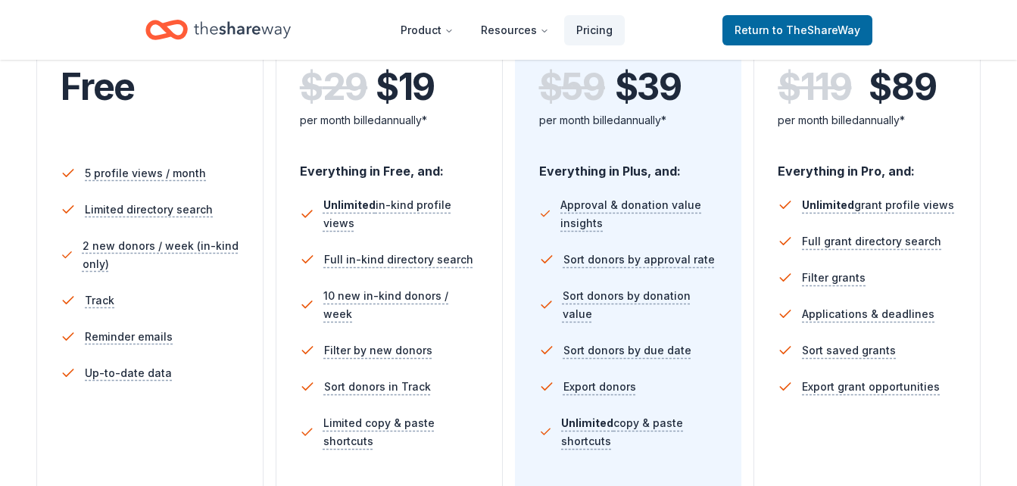
scroll to position [363, 0]
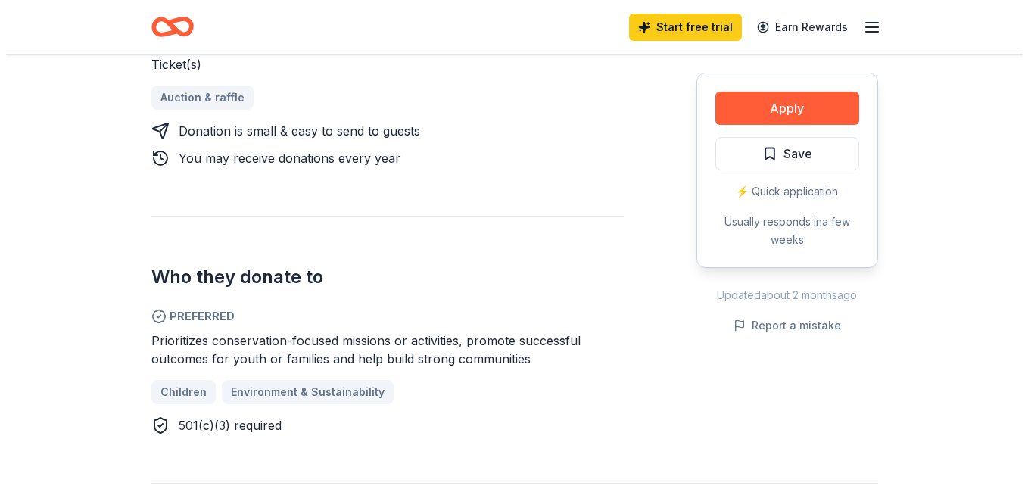
scroll to position [636, 0]
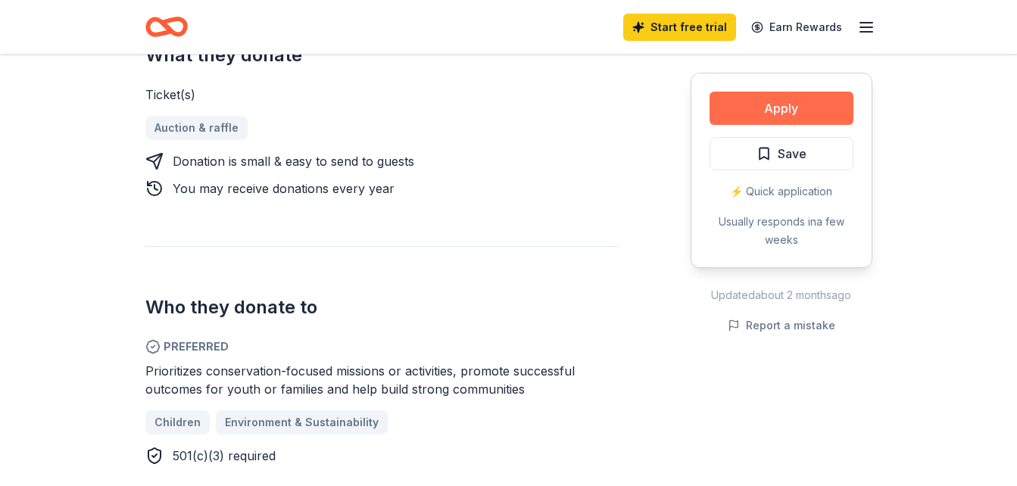
click at [782, 102] on button "Apply" at bounding box center [781, 108] width 144 height 33
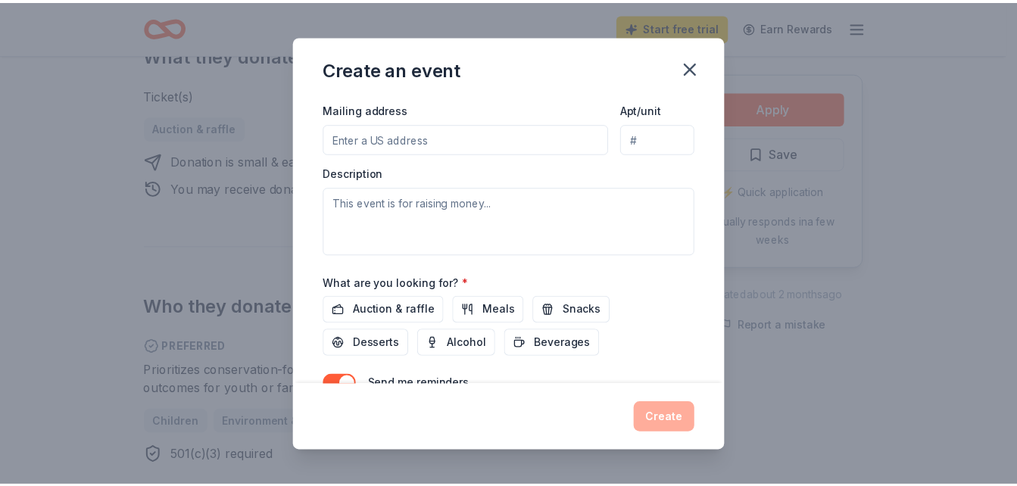
scroll to position [435, 0]
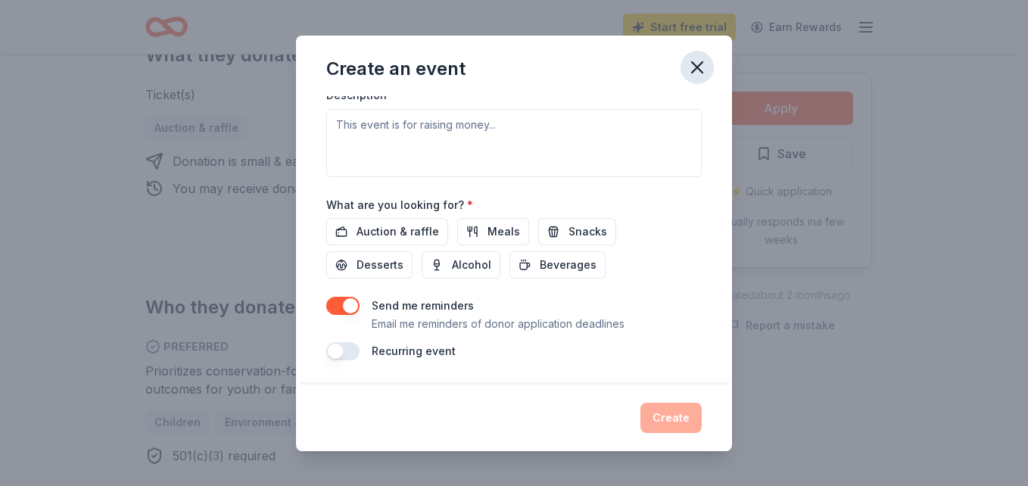
click at [702, 79] on button "button" at bounding box center [697, 67] width 33 height 33
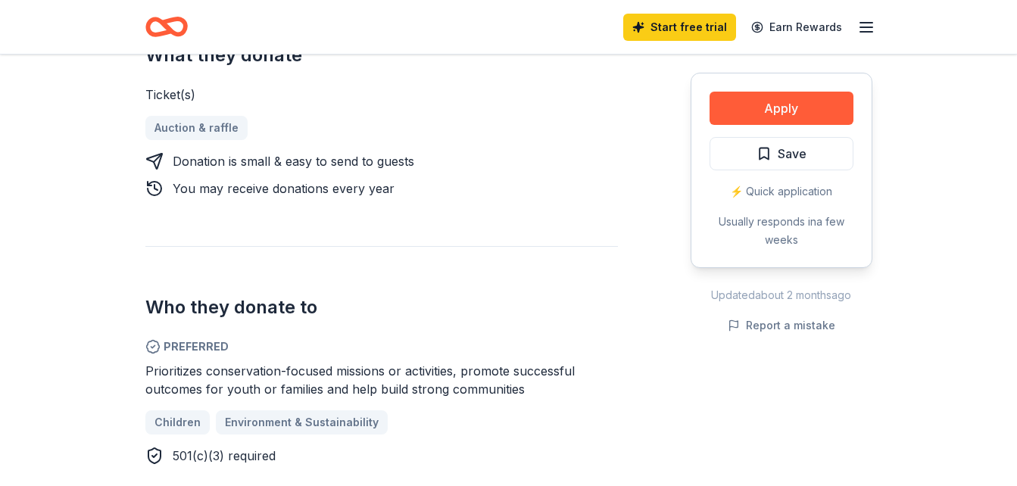
click at [702, 79] on div "Apply Save ⚡️ Quick application Usually responds in a few weeks" at bounding box center [781, 170] width 182 height 195
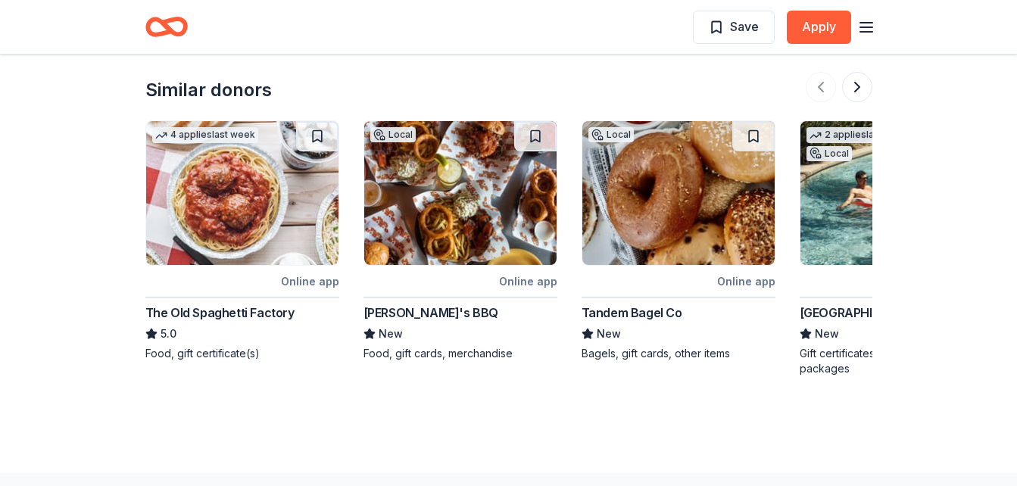
scroll to position [1787, 0]
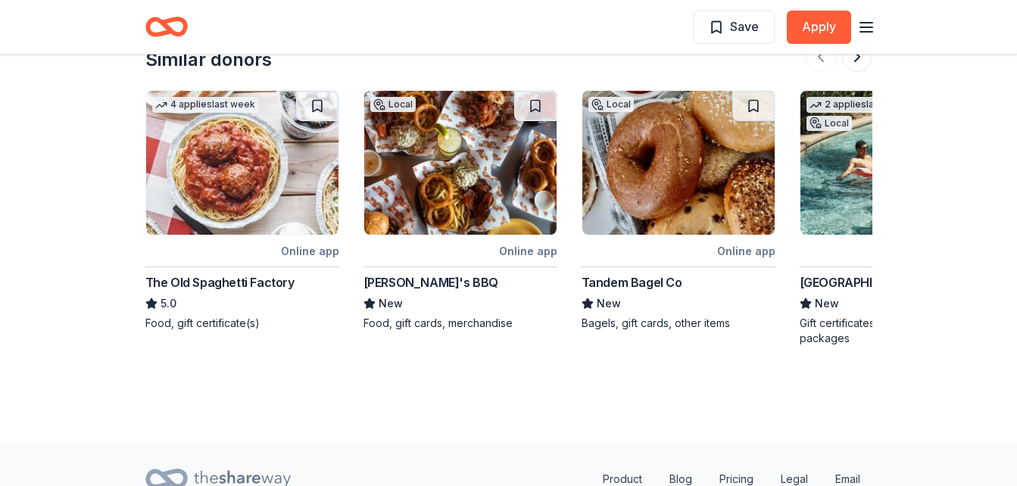
click at [163, 30] on icon "Home" at bounding box center [166, 27] width 42 height 36
